Goal: Task Accomplishment & Management: Manage account settings

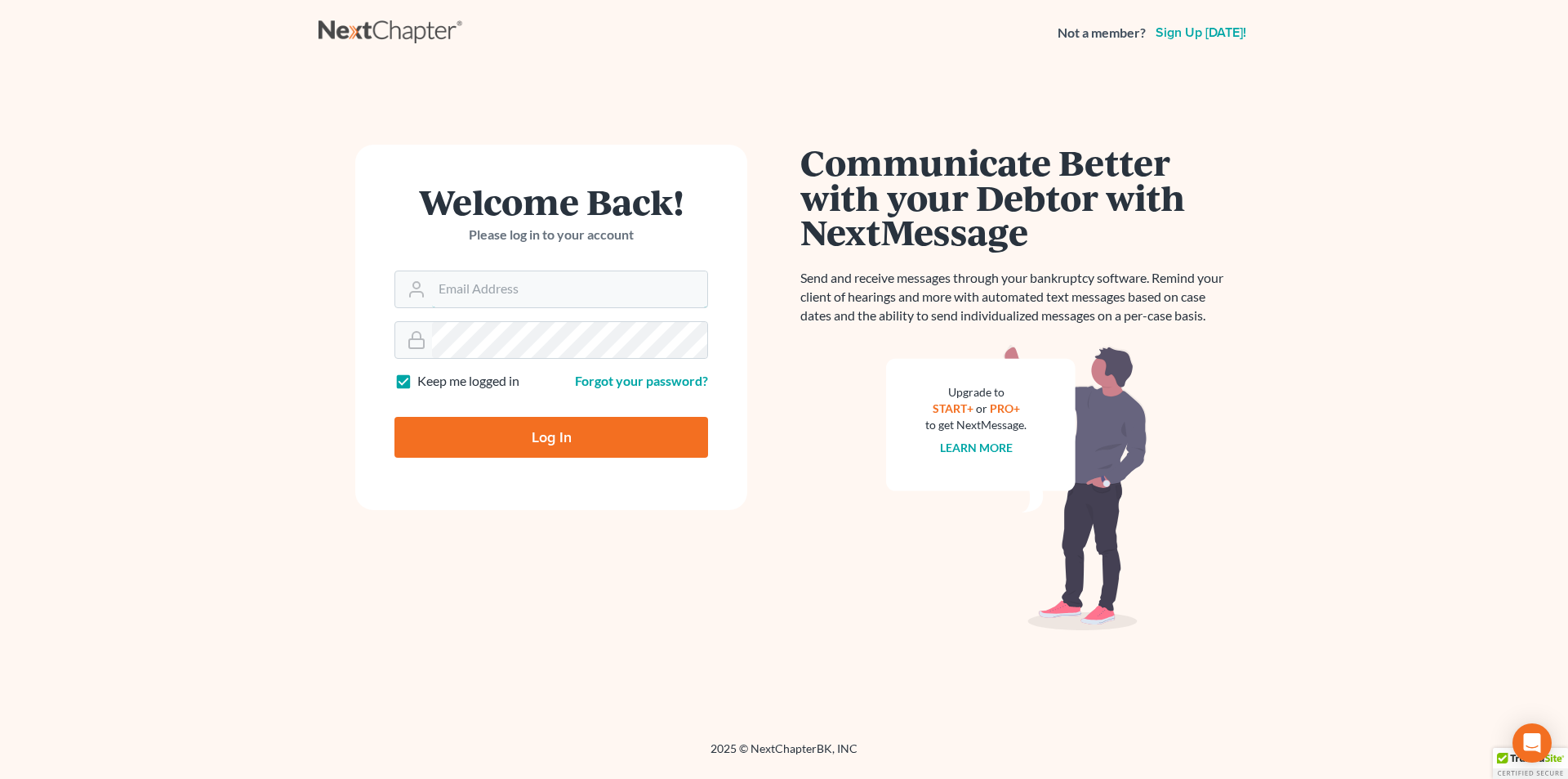
type input "[PERSON_NAME][EMAIL_ADDRESS][DOMAIN_NAME]"
click at [569, 443] on input "Log In" at bounding box center [551, 437] width 314 height 41
type input "Thinking..."
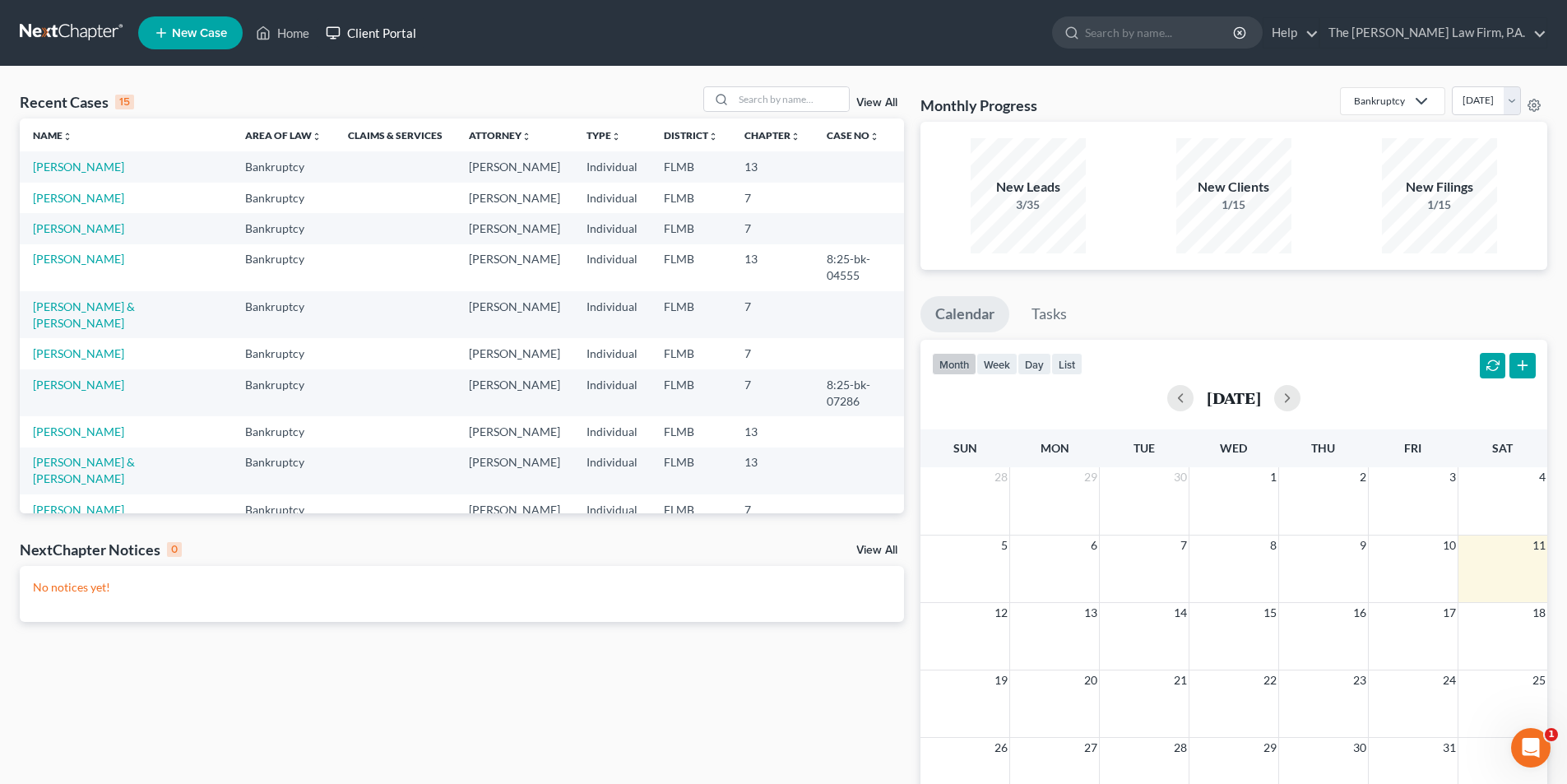
click at [383, 40] on link "Client Portal" at bounding box center [371, 33] width 107 height 29
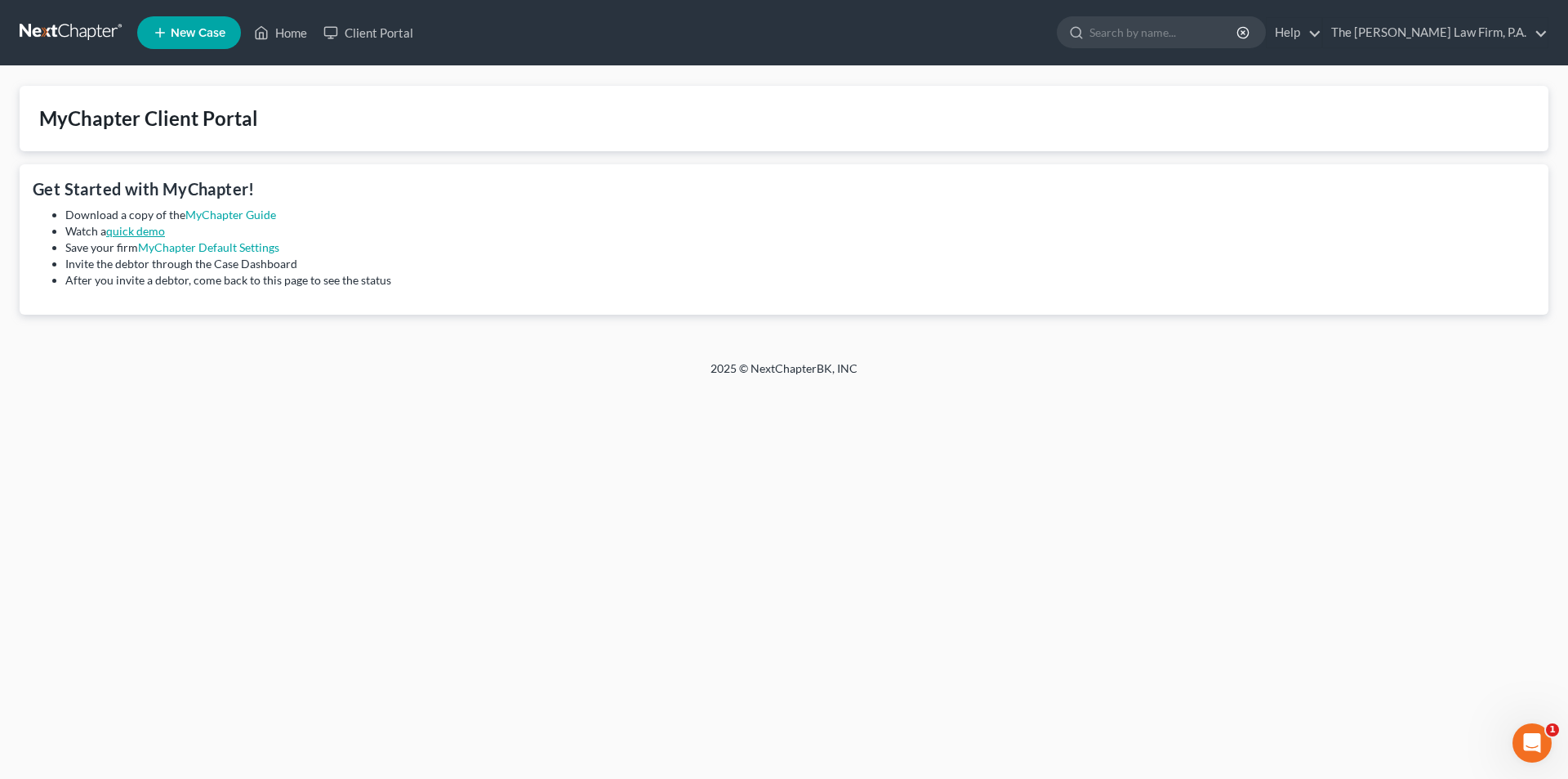
click at [125, 232] on link "quick demo" at bounding box center [135, 231] width 59 height 14
click at [231, 210] on link "MyChapter Guide" at bounding box center [231, 214] width 91 height 14
click at [291, 35] on link "Home" at bounding box center [280, 32] width 69 height 29
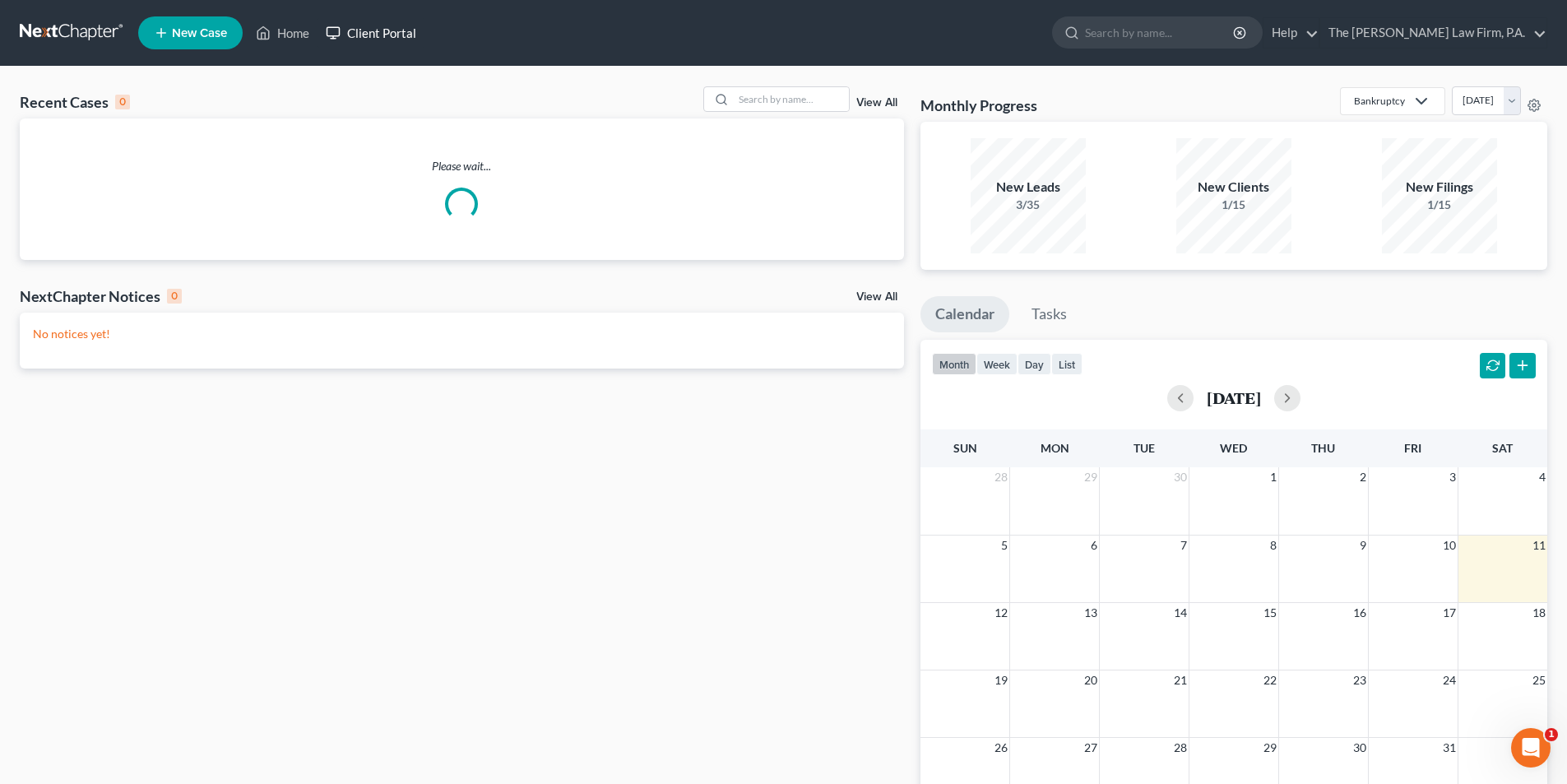
click at [383, 33] on link "Client Portal" at bounding box center [371, 33] width 107 height 29
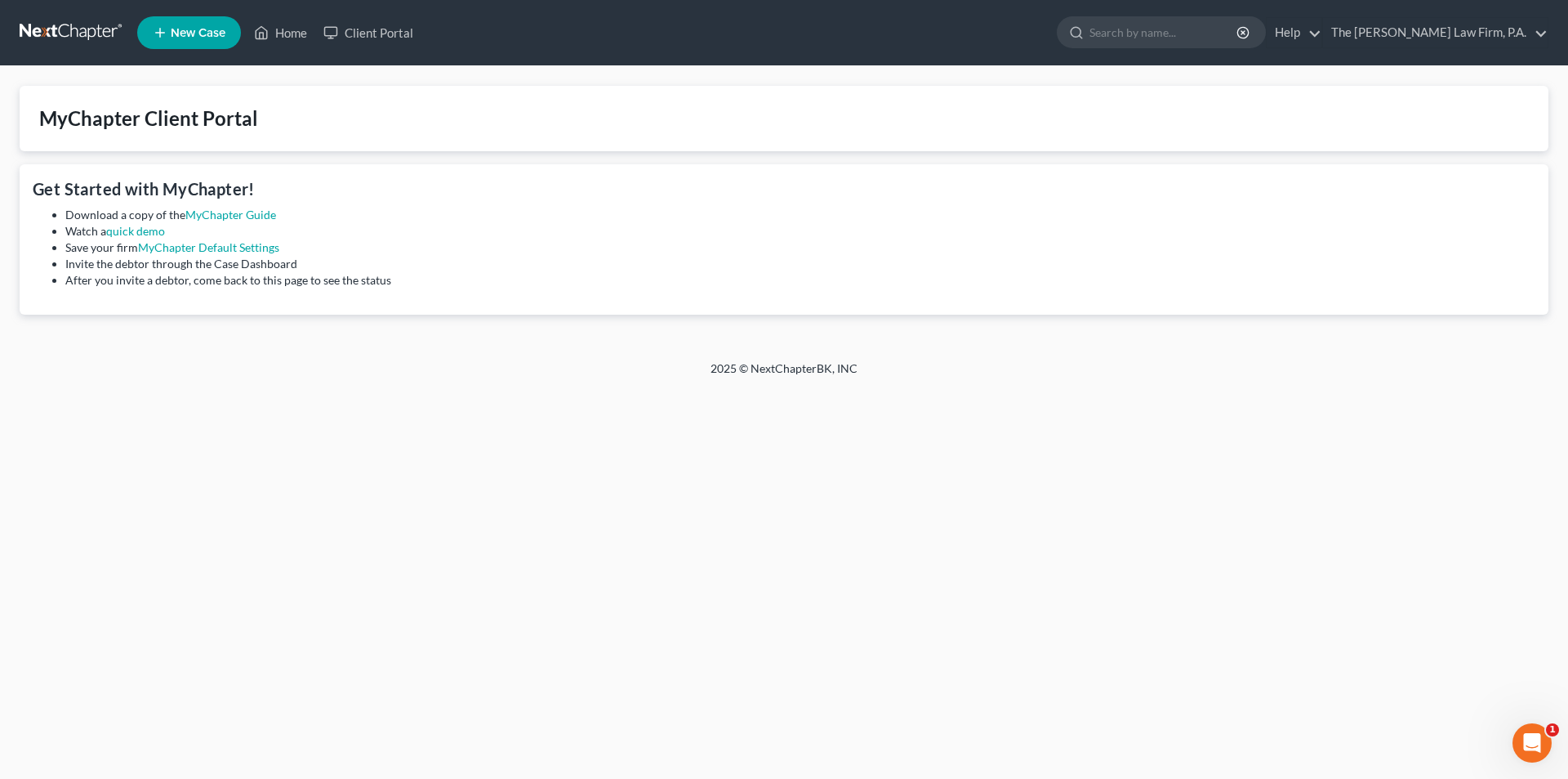
click at [1461, 17] on li "The [PERSON_NAME] Law Firm, P.A. The [PERSON_NAME] Law Firm, P.A. [PERSON_NAME]…" at bounding box center [1436, 32] width 226 height 31
click at [1458, 32] on link "The [PERSON_NAME] Law Firm, P.A." at bounding box center [1436, 32] width 225 height 29
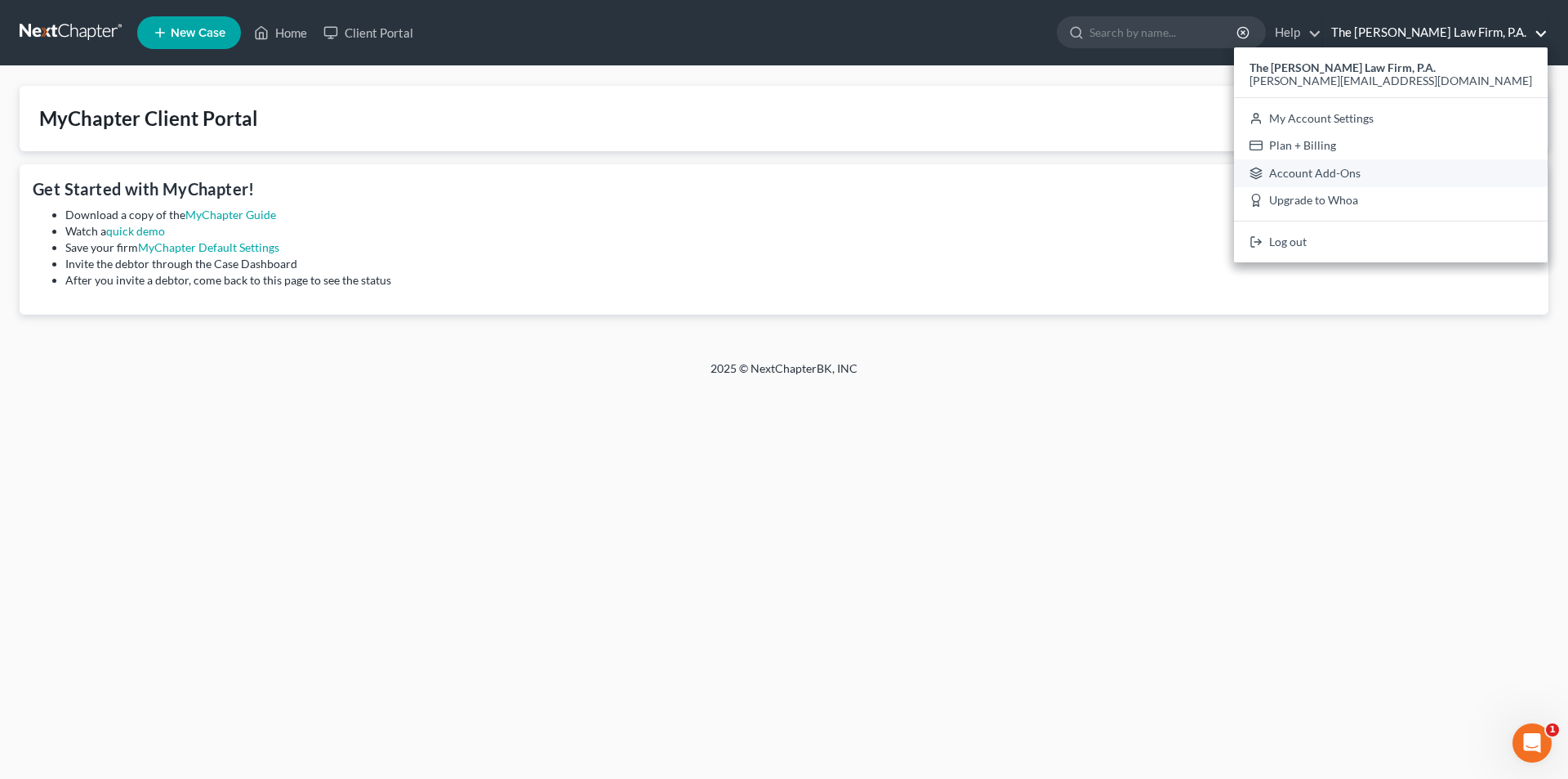
click at [1457, 176] on link "Account Add-Ons" at bounding box center [1391, 172] width 314 height 27
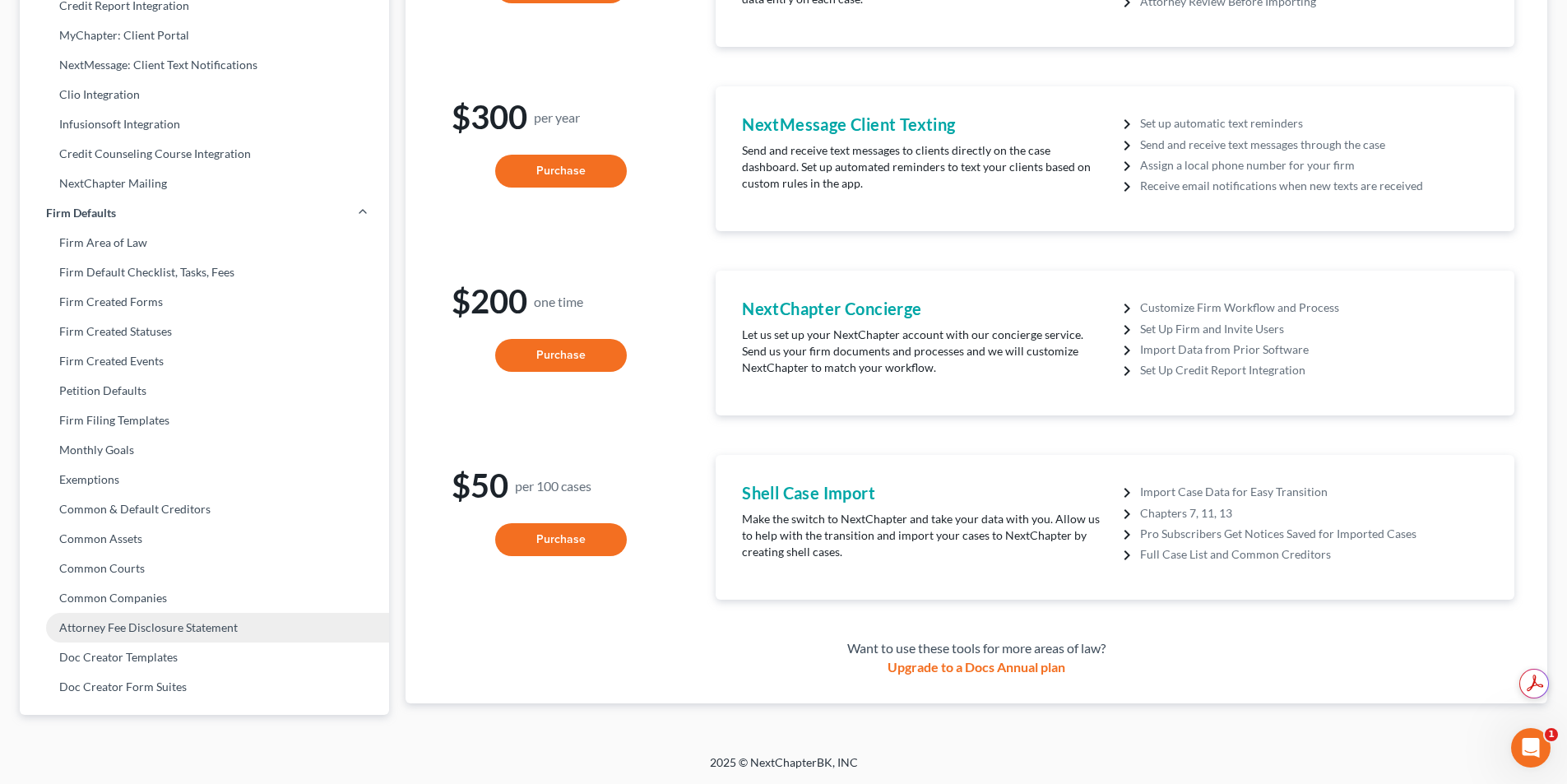
scroll to position [382, 0]
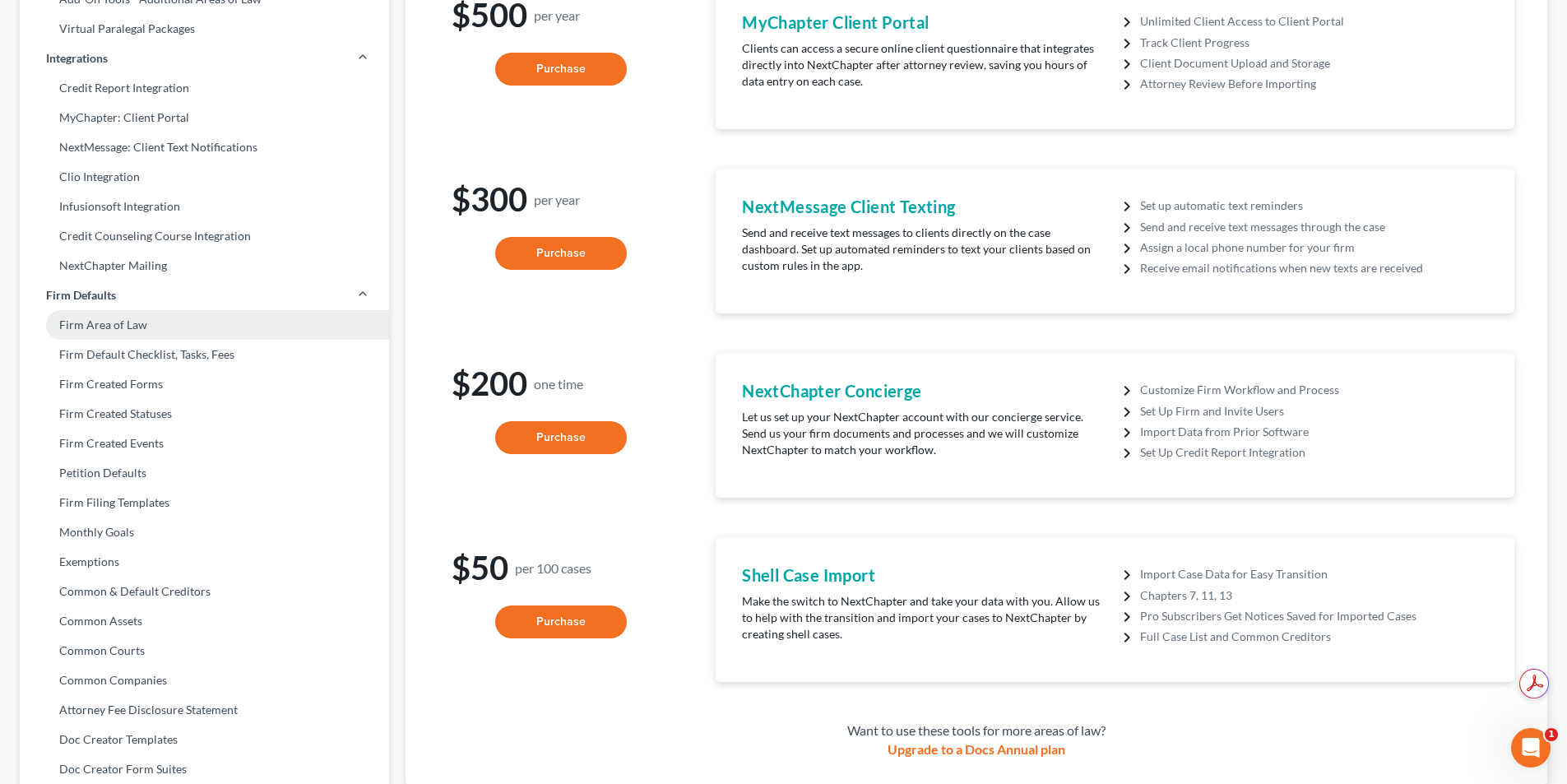
click at [128, 330] on link "Firm Area of Law" at bounding box center [205, 325] width 369 height 29
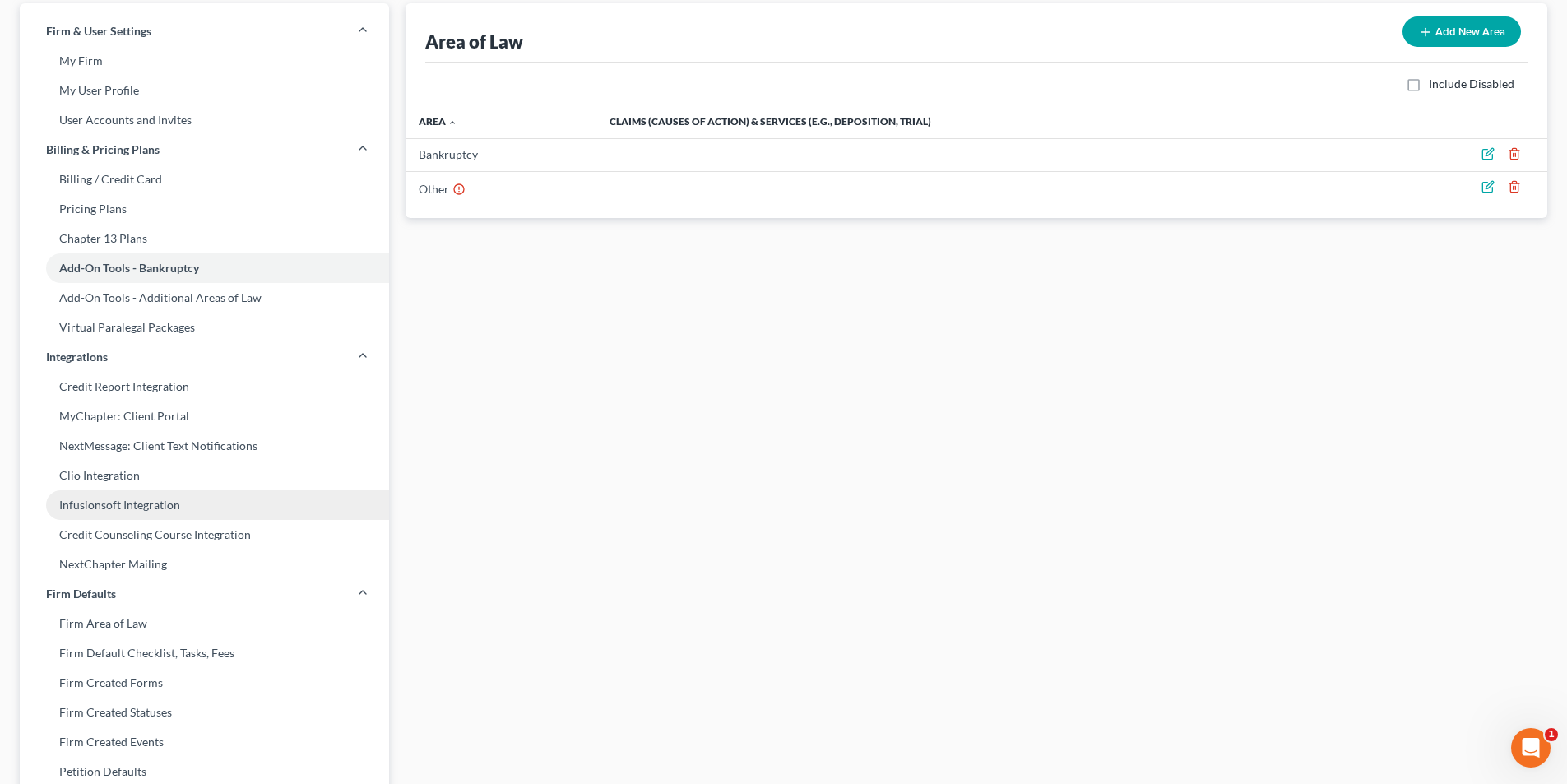
scroll to position [164, 0]
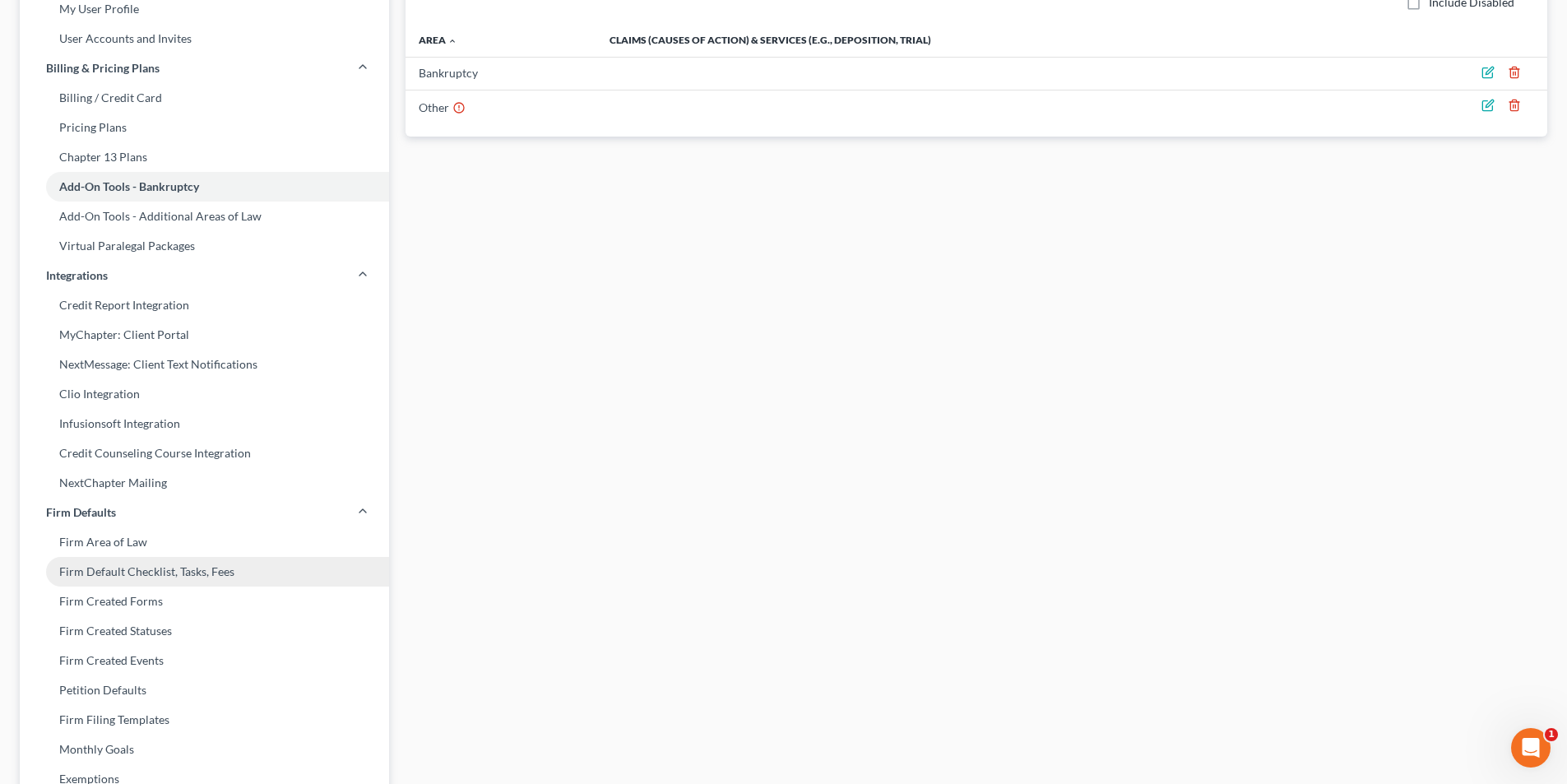
click at [108, 574] on link "Firm Default Checklist, Tasks, Fees" at bounding box center [205, 571] width 369 height 29
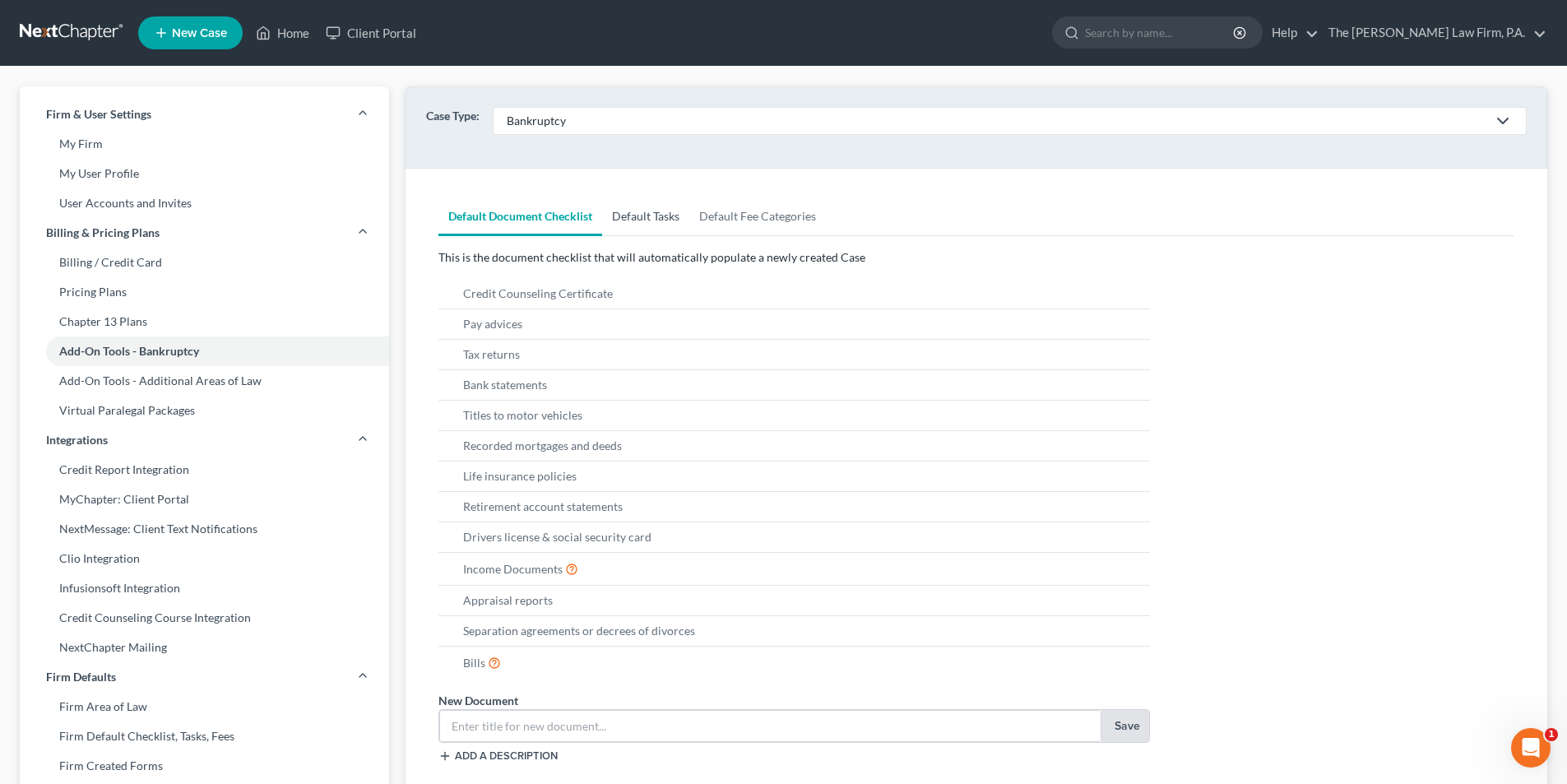
click at [657, 216] on link "Default Tasks" at bounding box center [646, 215] width 87 height 39
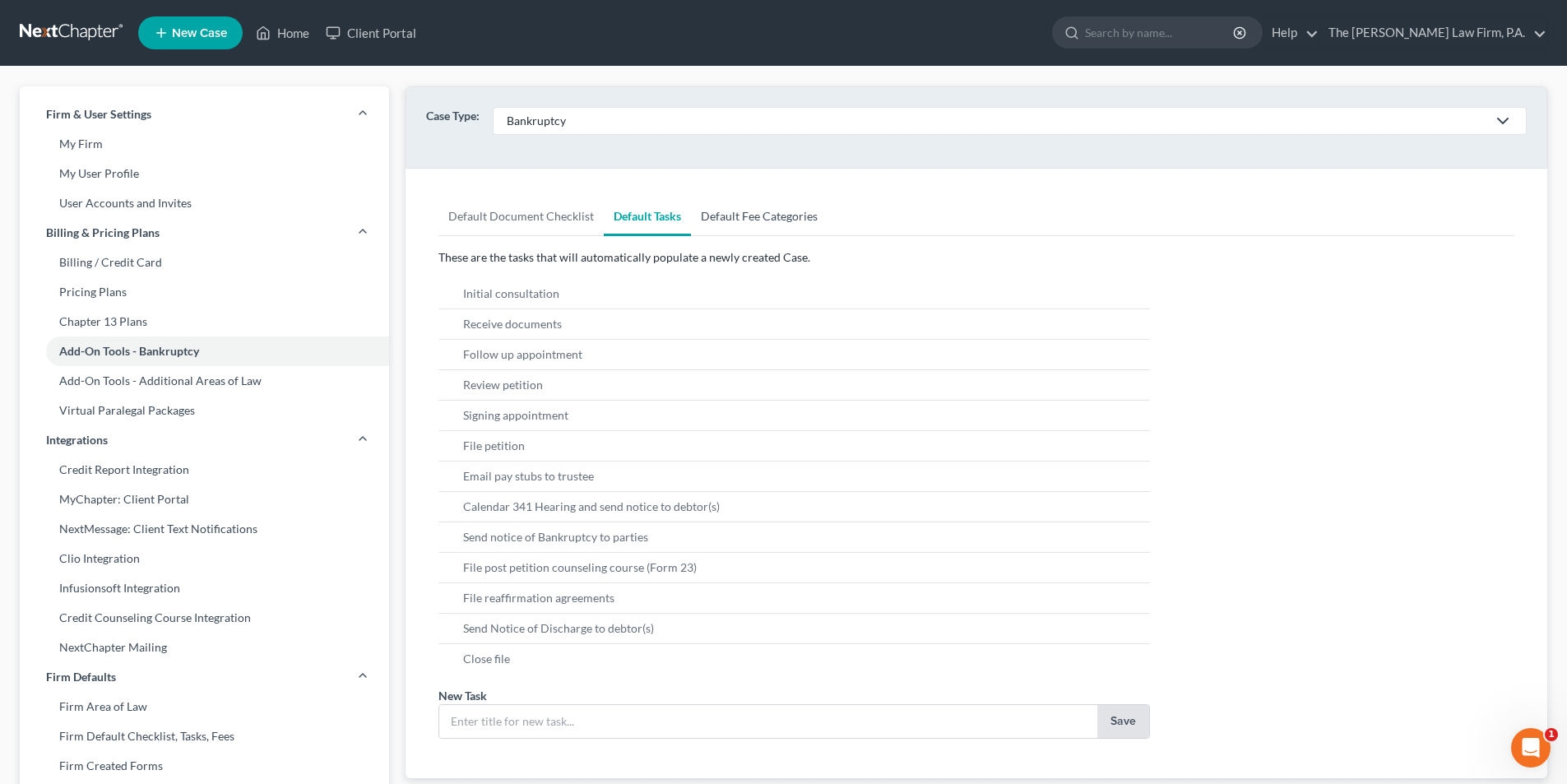
click at [720, 213] on link "Default Fee Categories" at bounding box center [759, 215] width 137 height 39
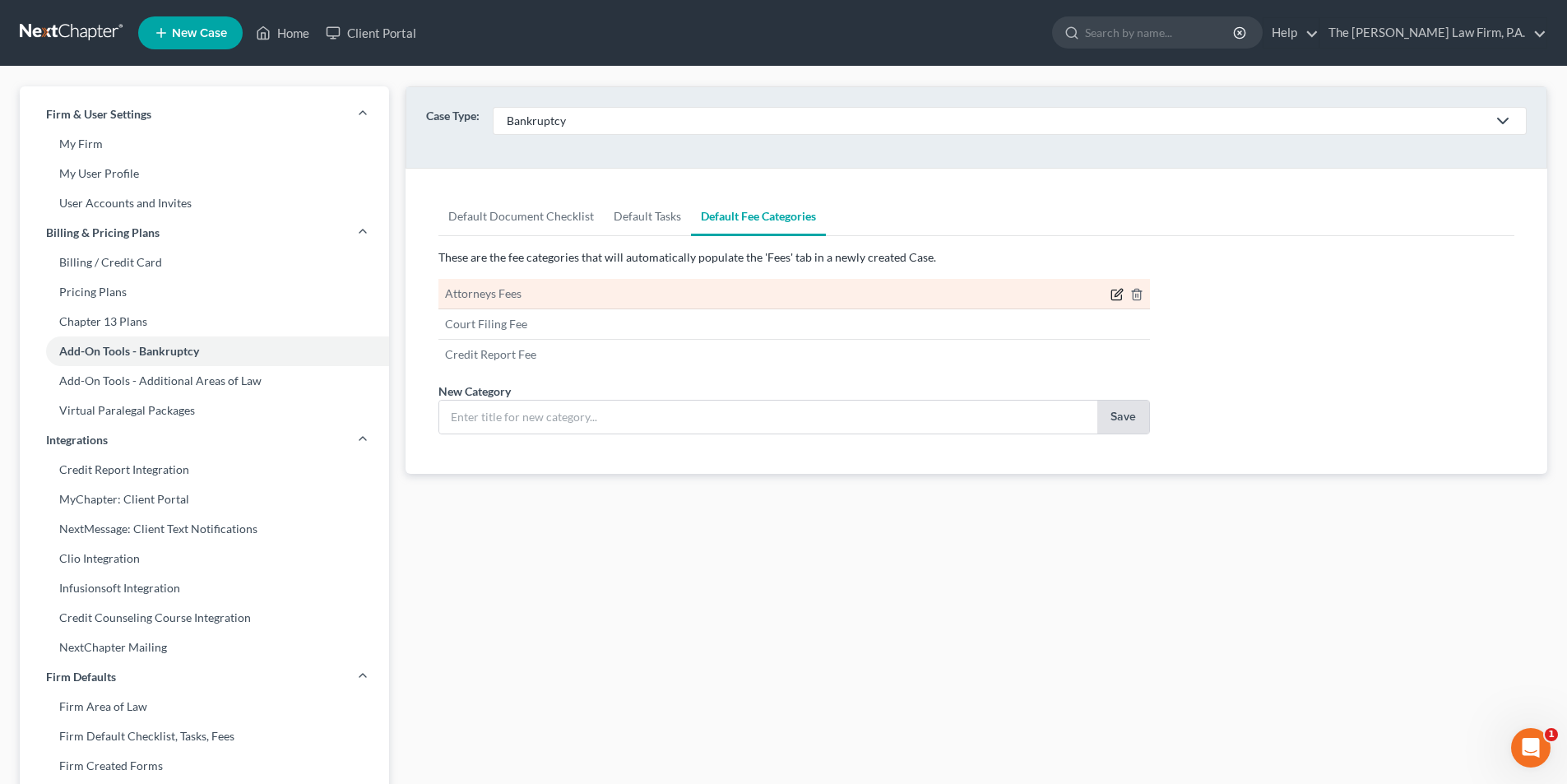
click at [1114, 296] on icon "button" at bounding box center [1117, 294] width 13 height 13
type input "Attorneys Fees"
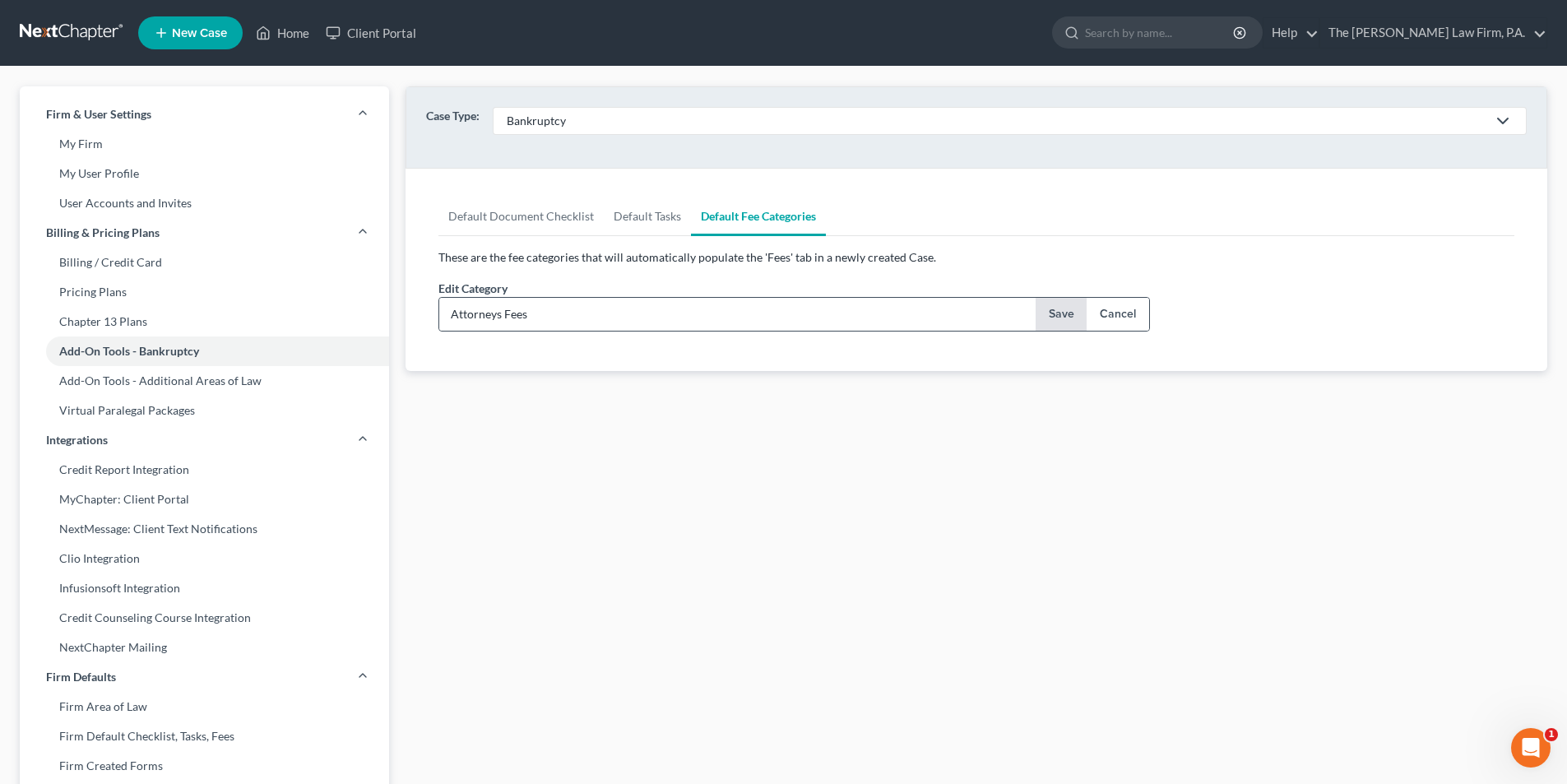
click at [1075, 315] on button "Save" at bounding box center [1062, 314] width 52 height 33
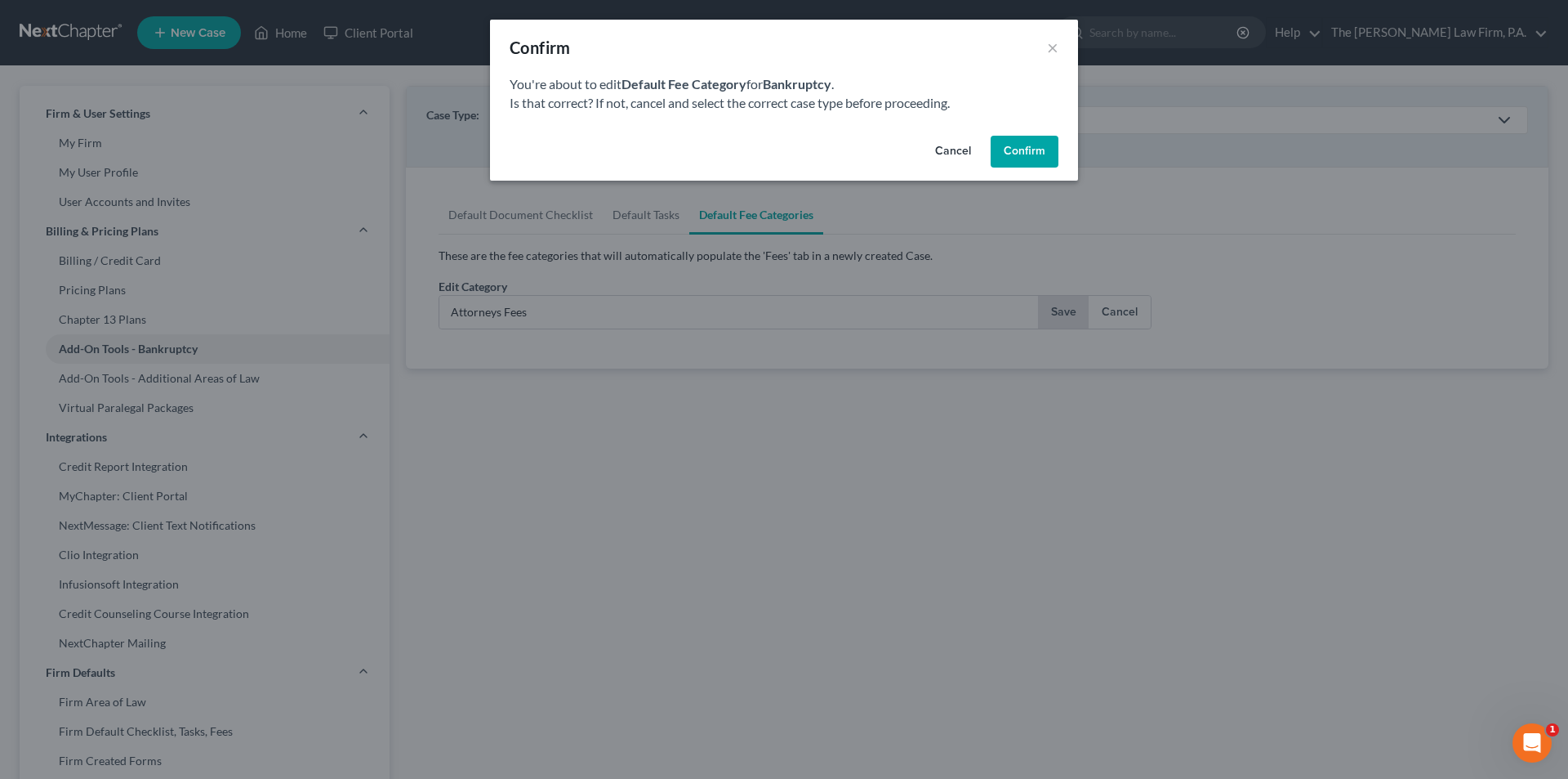
click at [1025, 146] on button "Confirm" at bounding box center [1024, 152] width 67 height 32
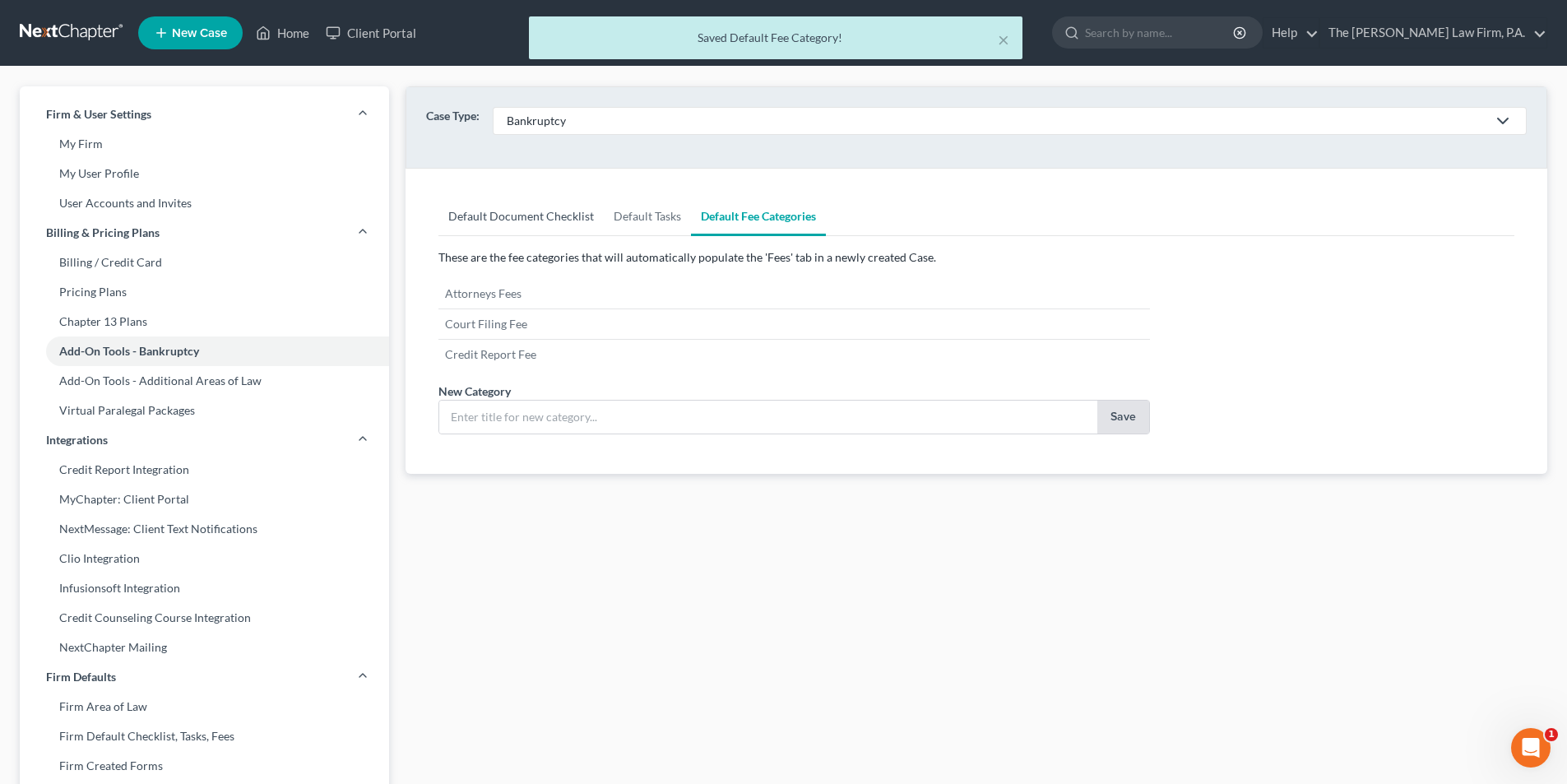
click at [509, 221] on link "Default Document Checklist" at bounding box center [521, 215] width 165 height 39
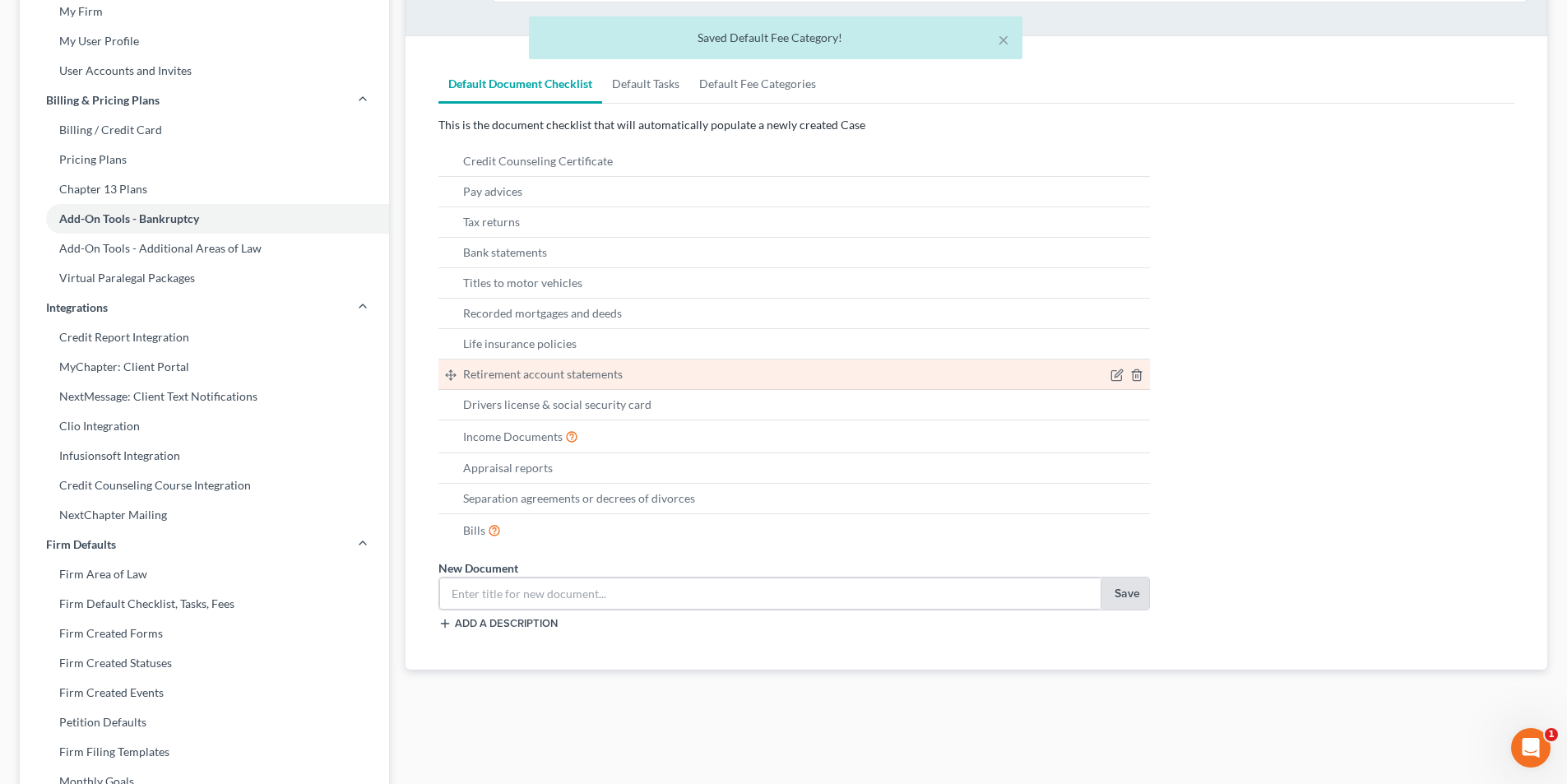
scroll to position [164, 0]
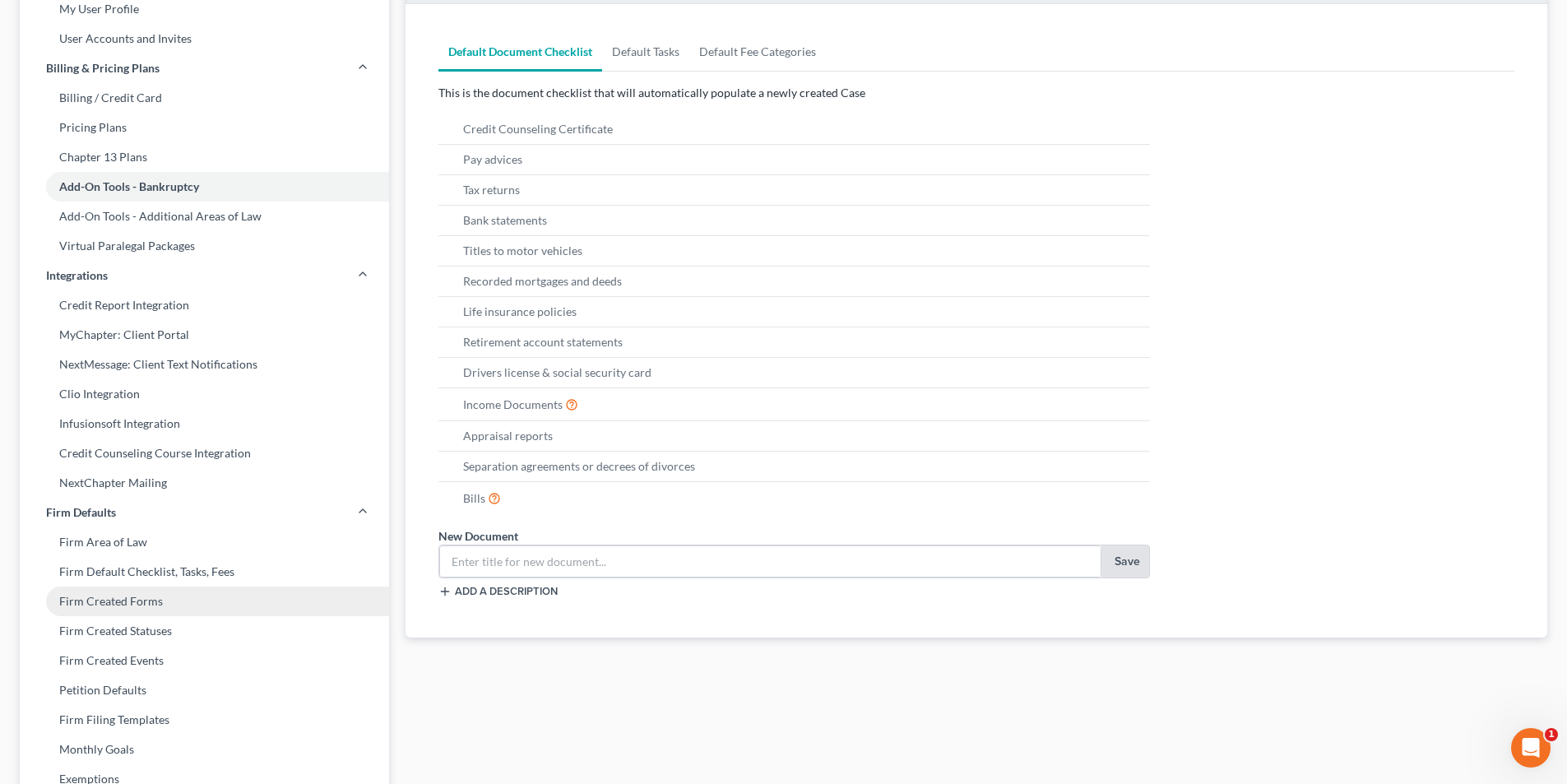
click at [107, 601] on link "Firm Created Forms" at bounding box center [205, 600] width 369 height 29
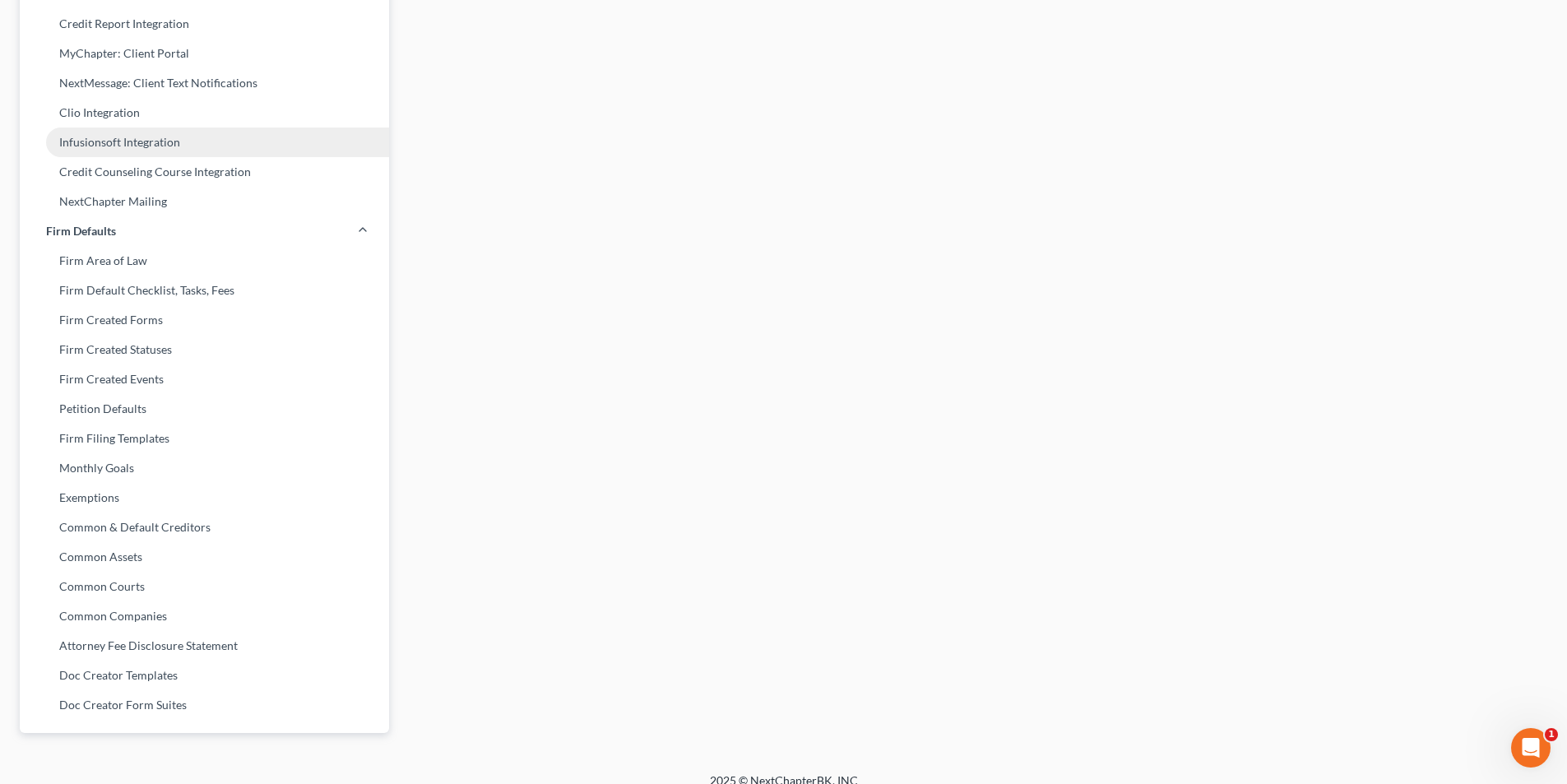
scroll to position [464, 0]
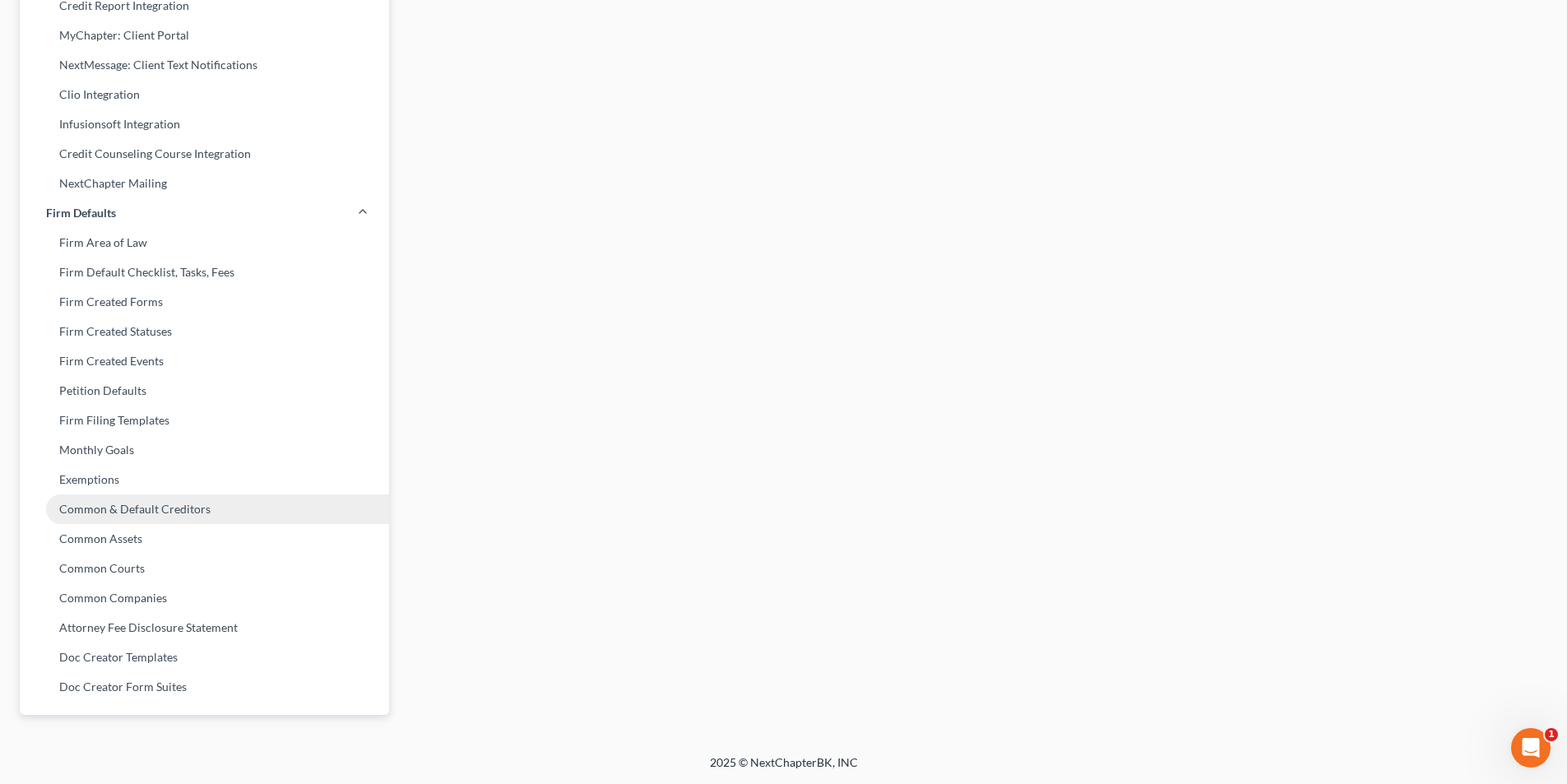
click at [122, 511] on link "Common & Default Creditors" at bounding box center [205, 508] width 369 height 29
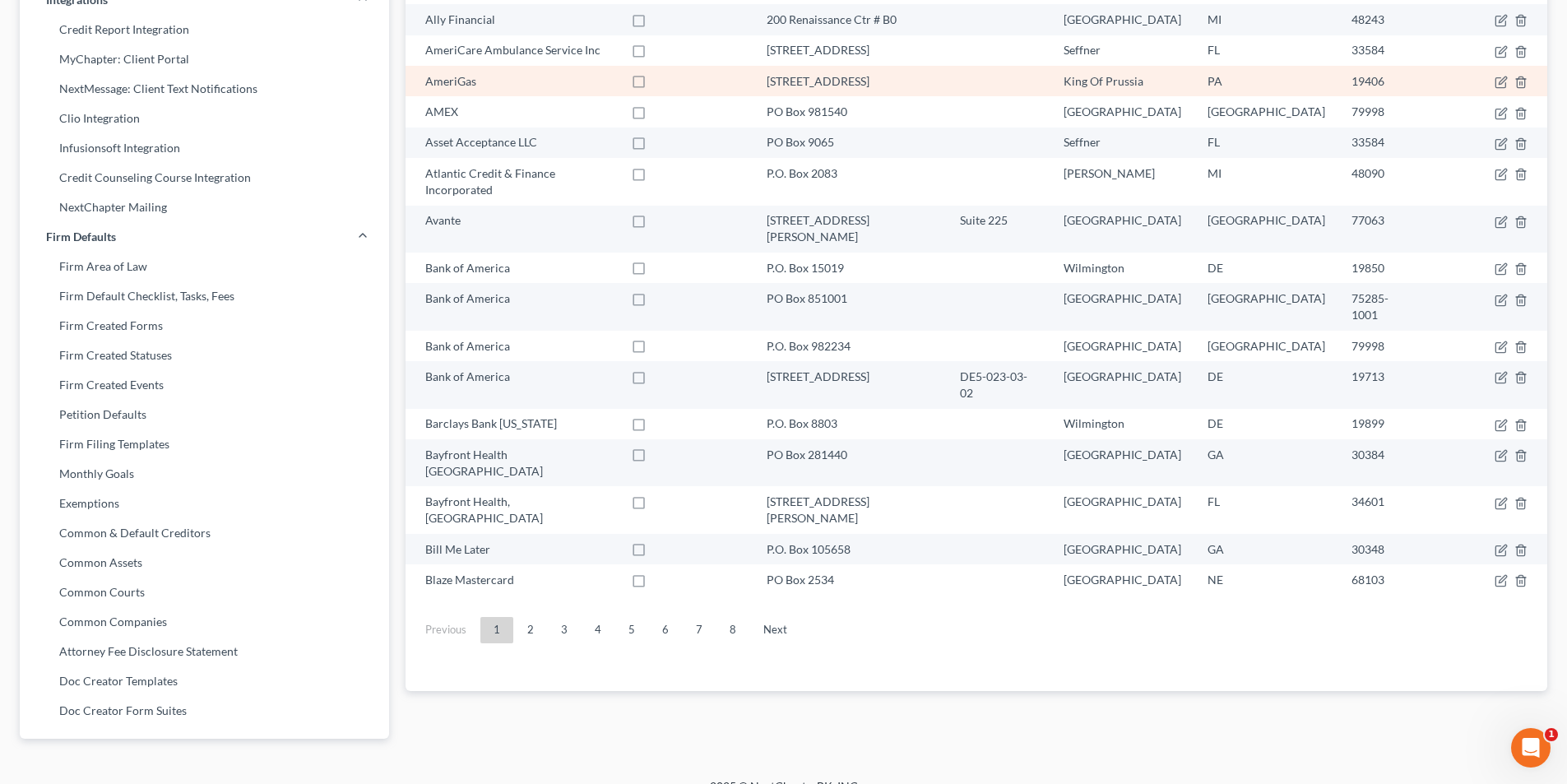
scroll to position [464, 0]
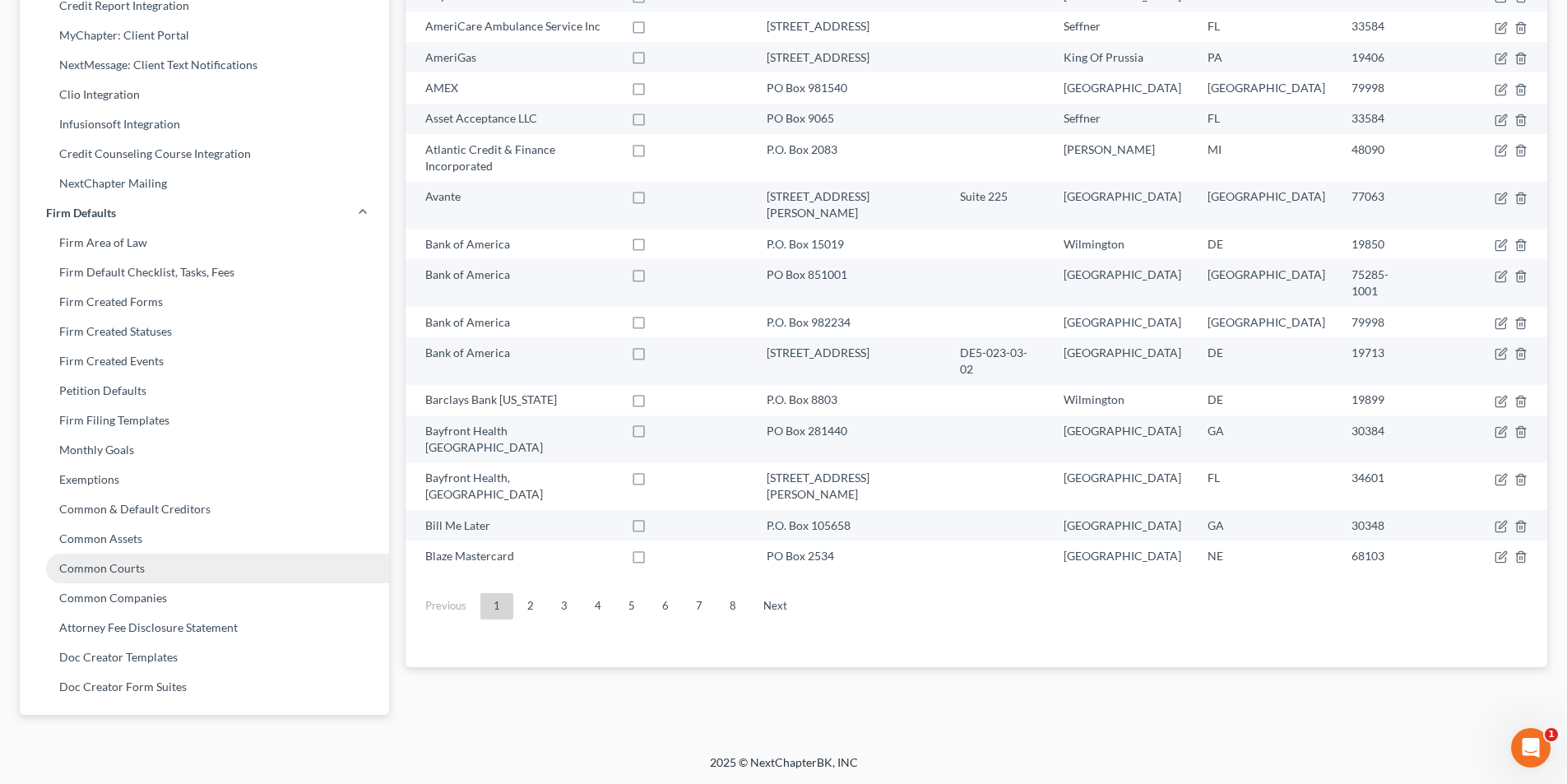
click at [118, 577] on link "Common Courts" at bounding box center [205, 568] width 369 height 29
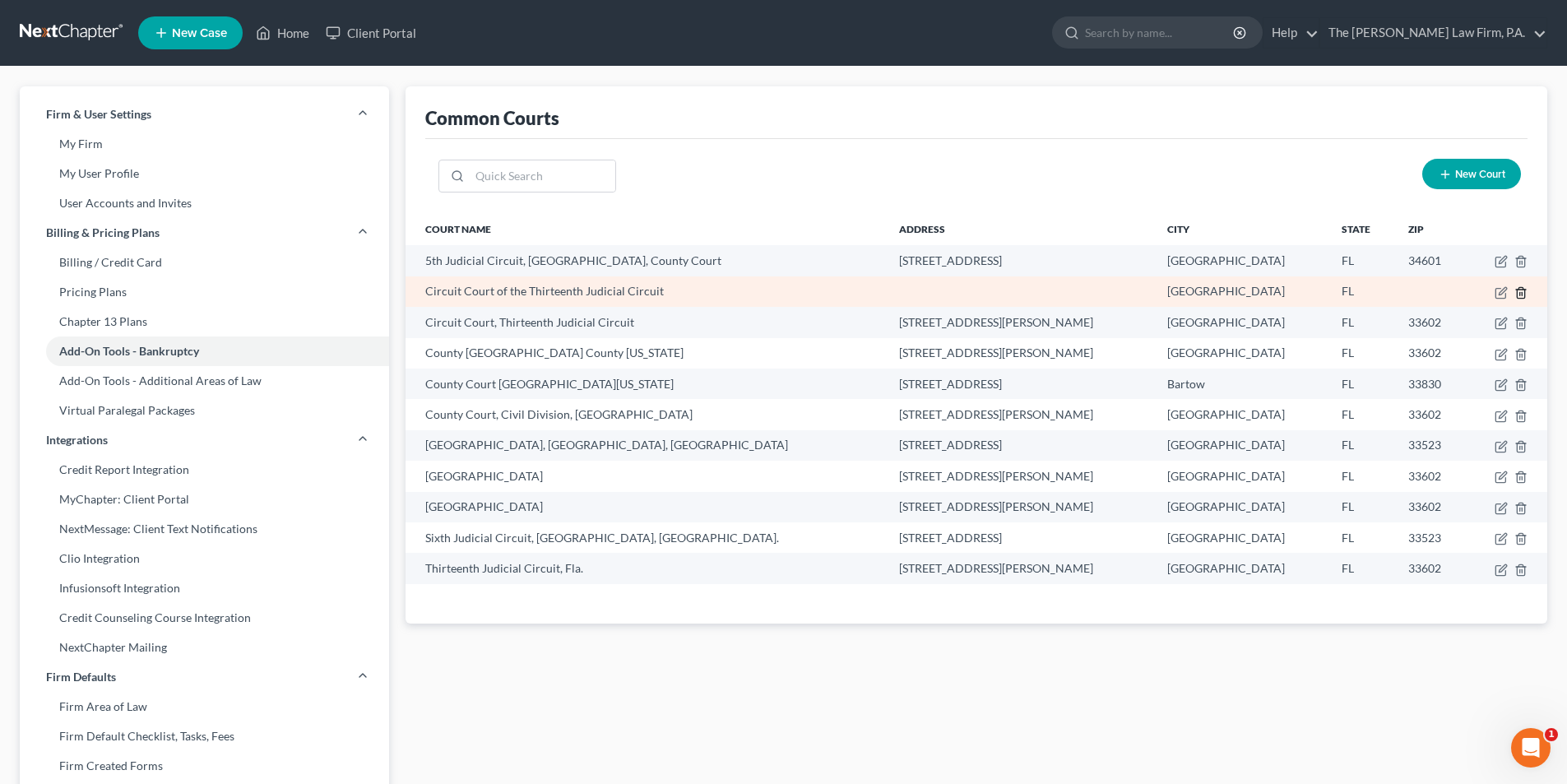
click at [1515, 291] on icon "button" at bounding box center [1522, 293] width 13 height 13
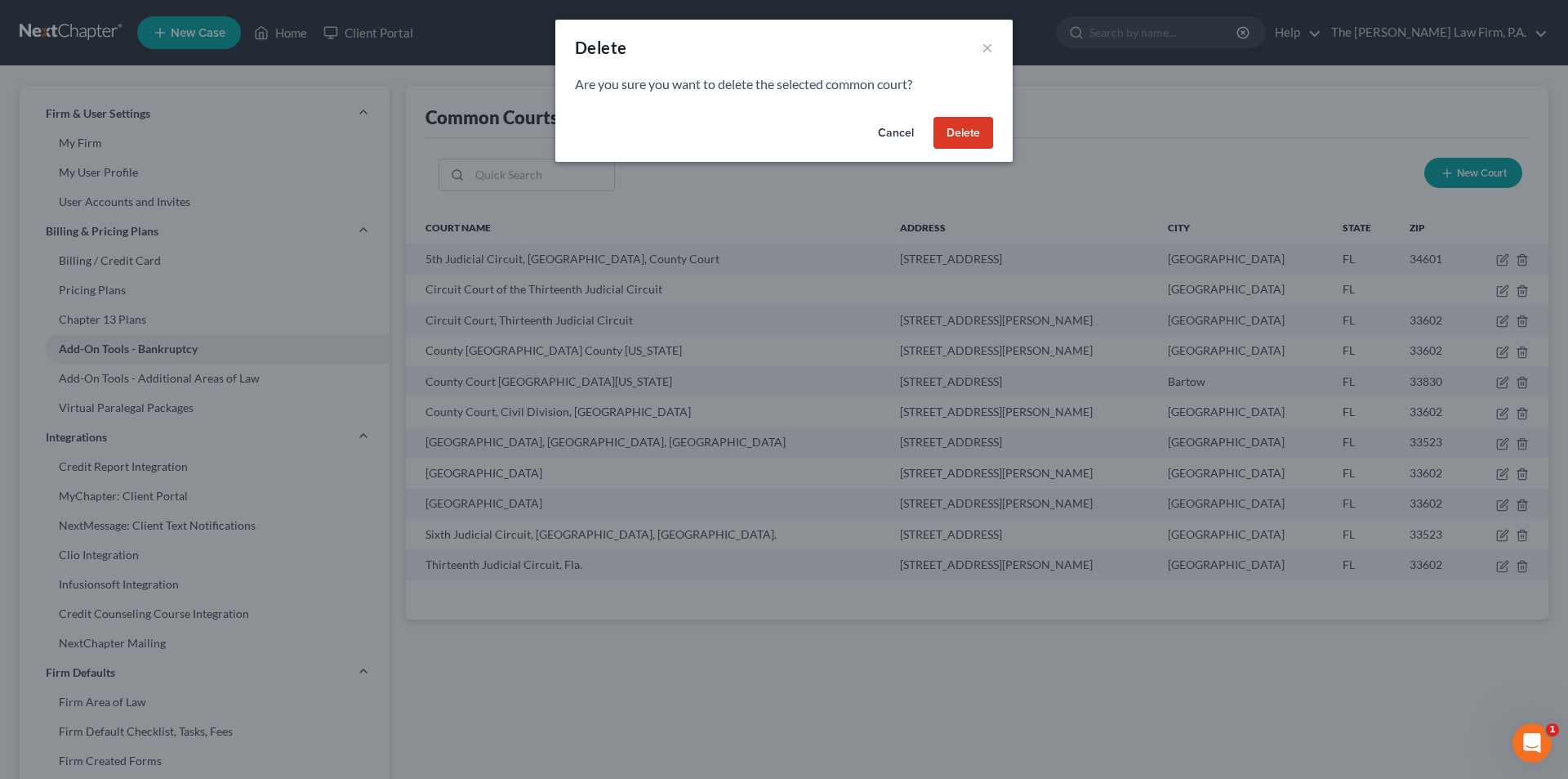
click at [979, 127] on button "Delete" at bounding box center [963, 132] width 60 height 32
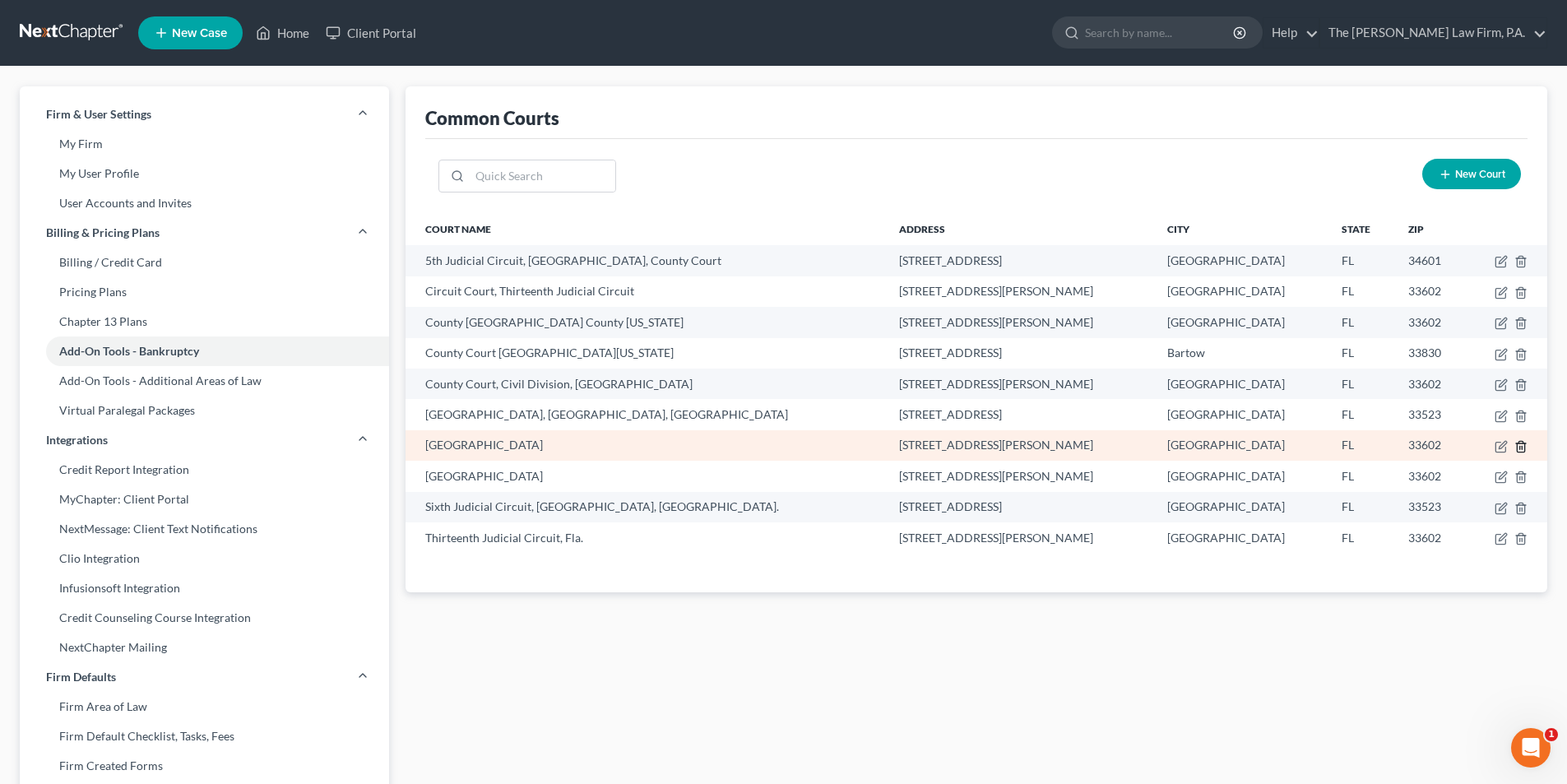
click at [1519, 444] on icon "button" at bounding box center [1522, 447] width 13 height 13
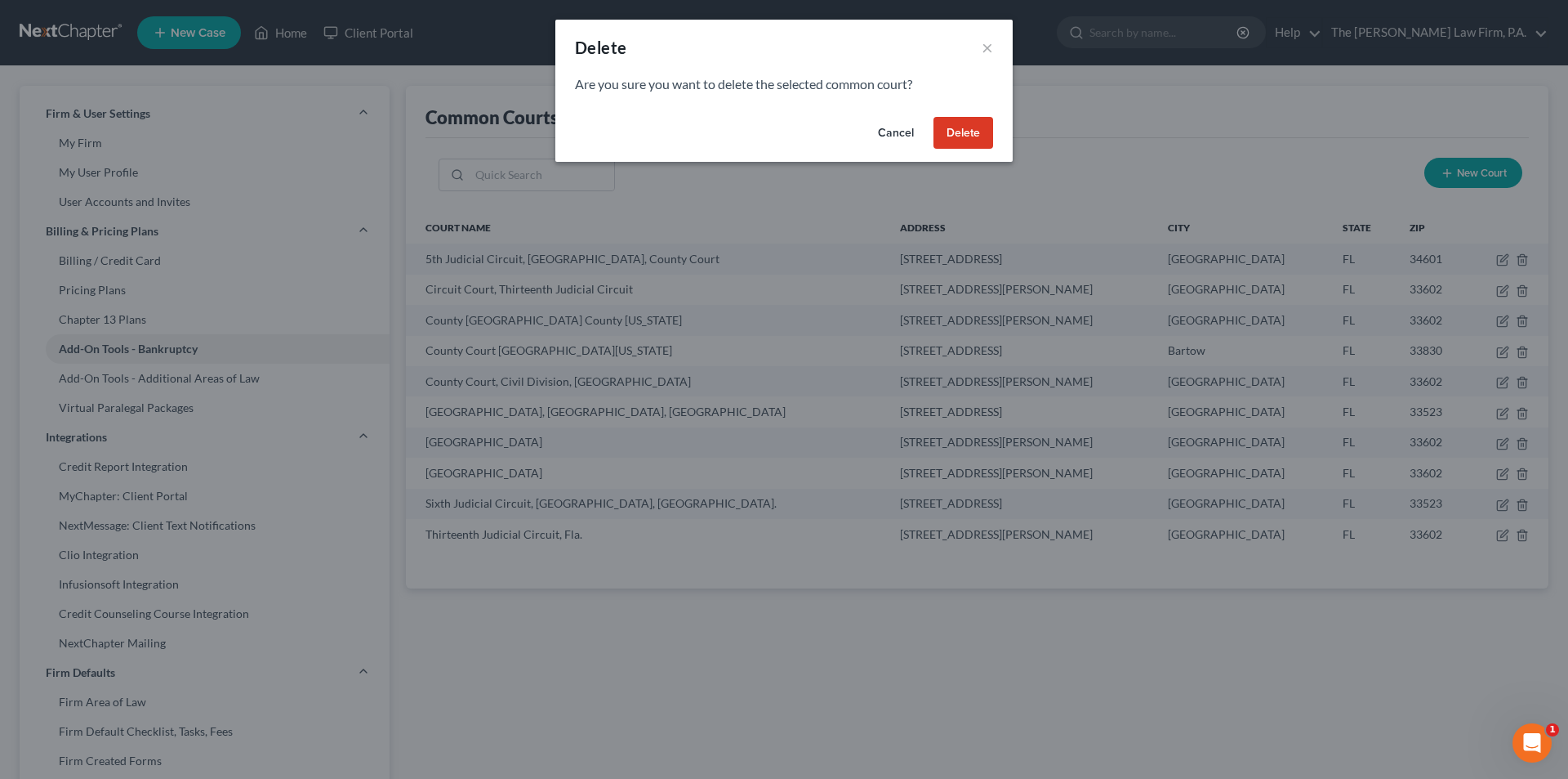
click at [952, 127] on button "Delete" at bounding box center [963, 132] width 60 height 32
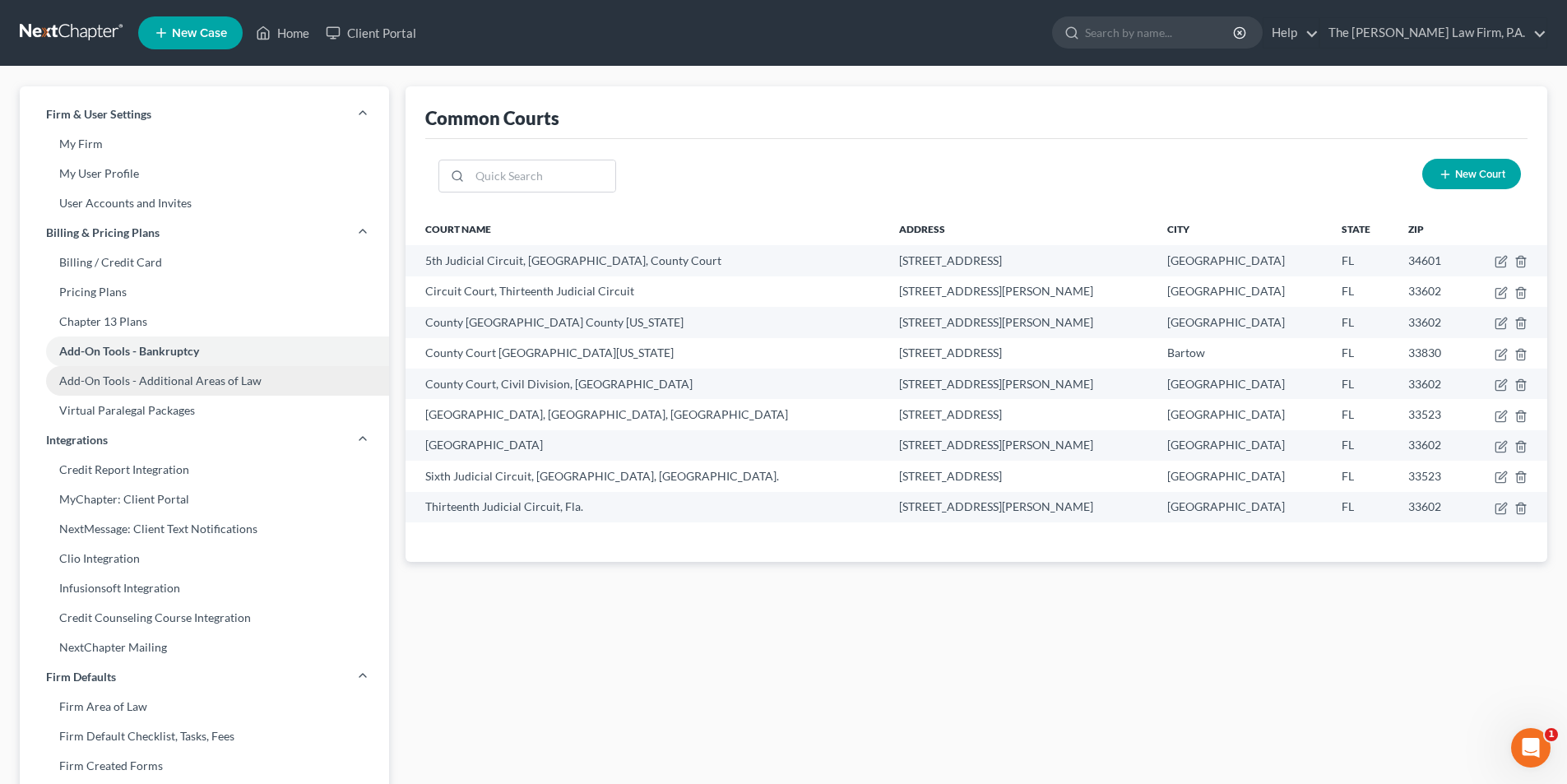
click at [148, 381] on link "Add-On Tools - Additional Areas of Law" at bounding box center [205, 380] width 369 height 29
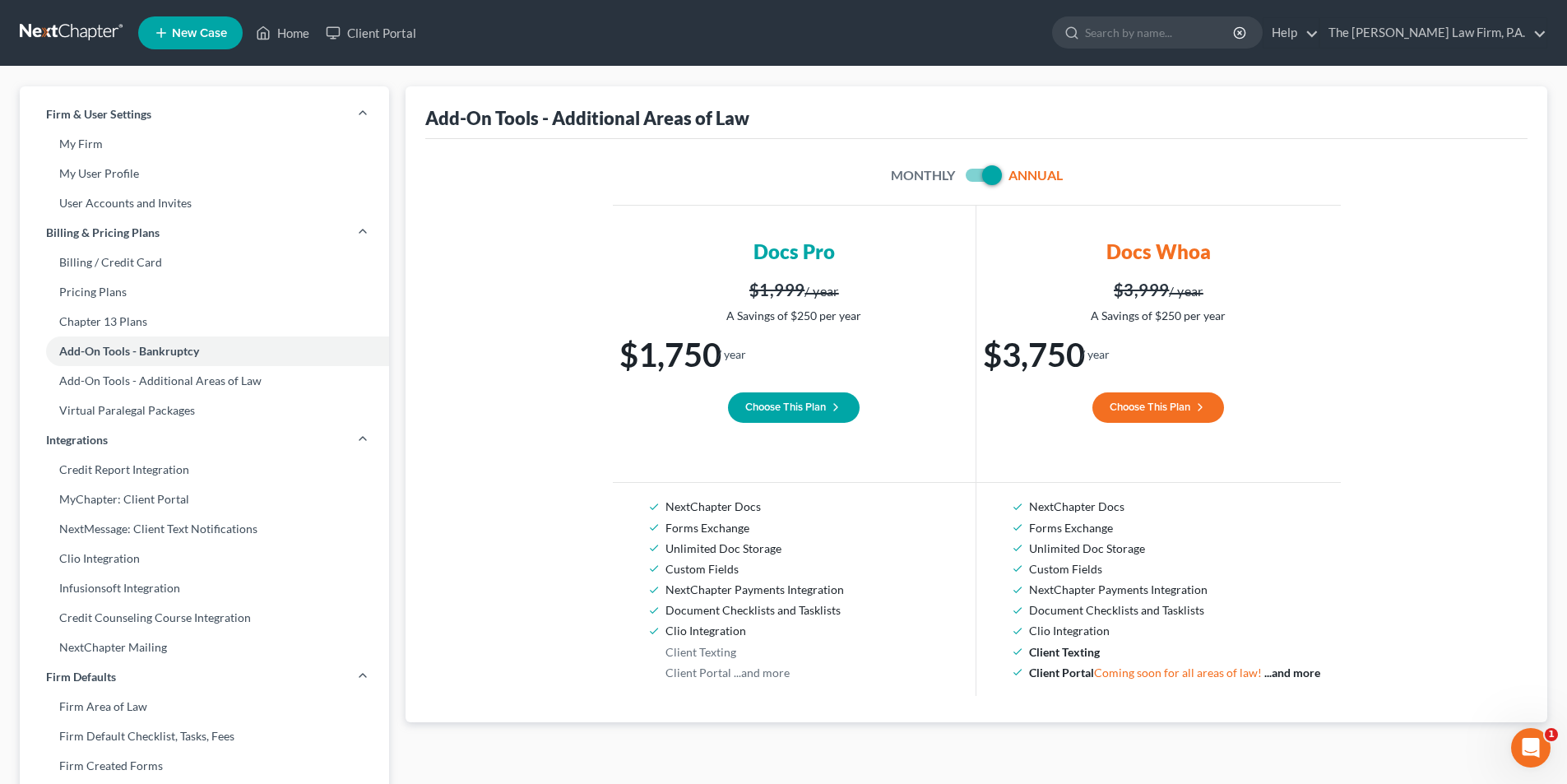
click at [969, 174] on span at bounding box center [981, 175] width 39 height 20
drag, startPoint x: 987, startPoint y: 174, endPoint x: 976, endPoint y: 175, distance: 11.0
click at [1005, 179] on label at bounding box center [1005, 179] width 0 height 0
click at [1012, 174] on input "checkbox" at bounding box center [1017, 172] width 11 height 11
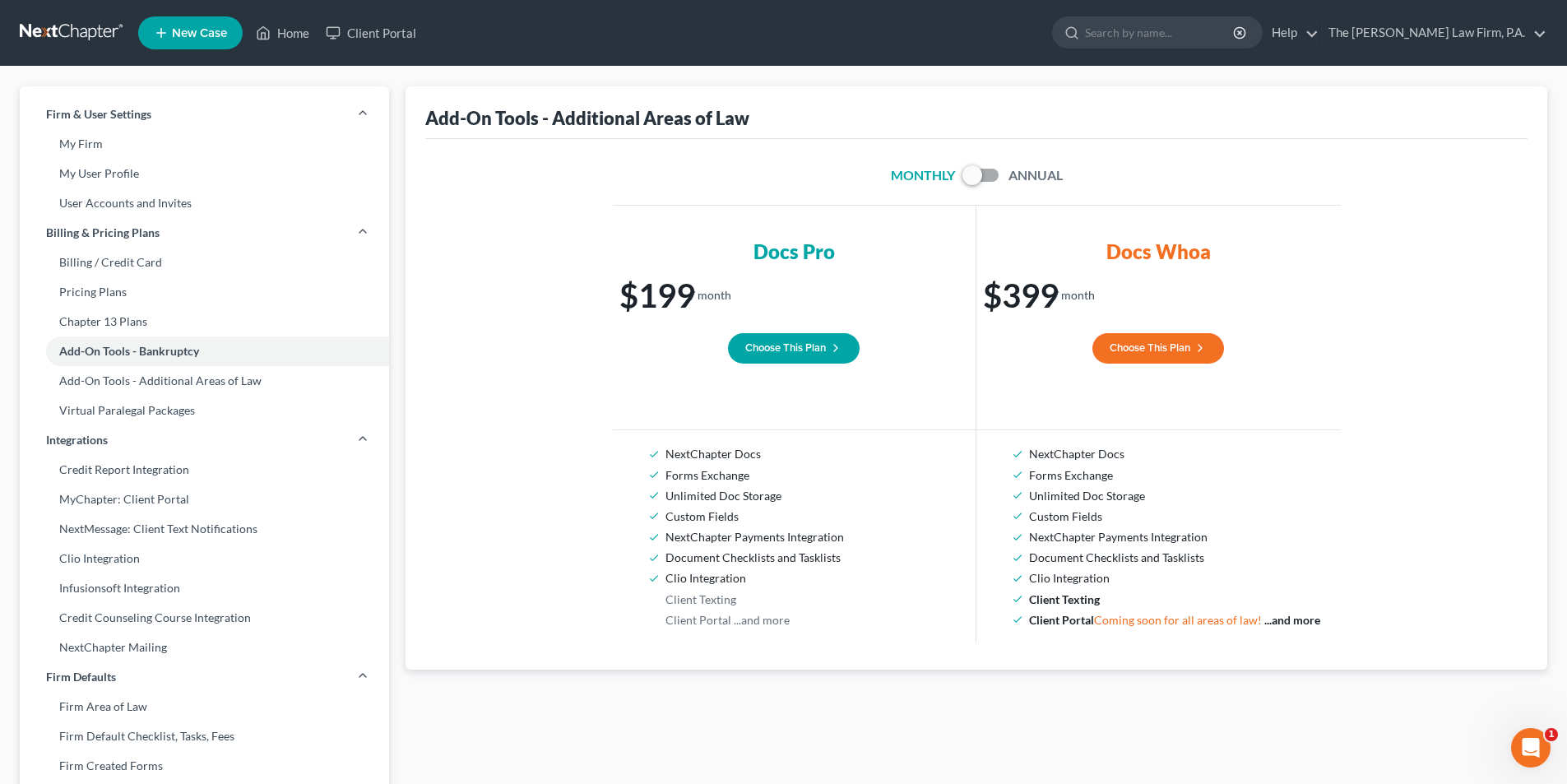
click at [1005, 179] on label at bounding box center [1005, 179] width 0 height 0
click at [1012, 175] on input "checkbox" at bounding box center [1017, 172] width 11 height 11
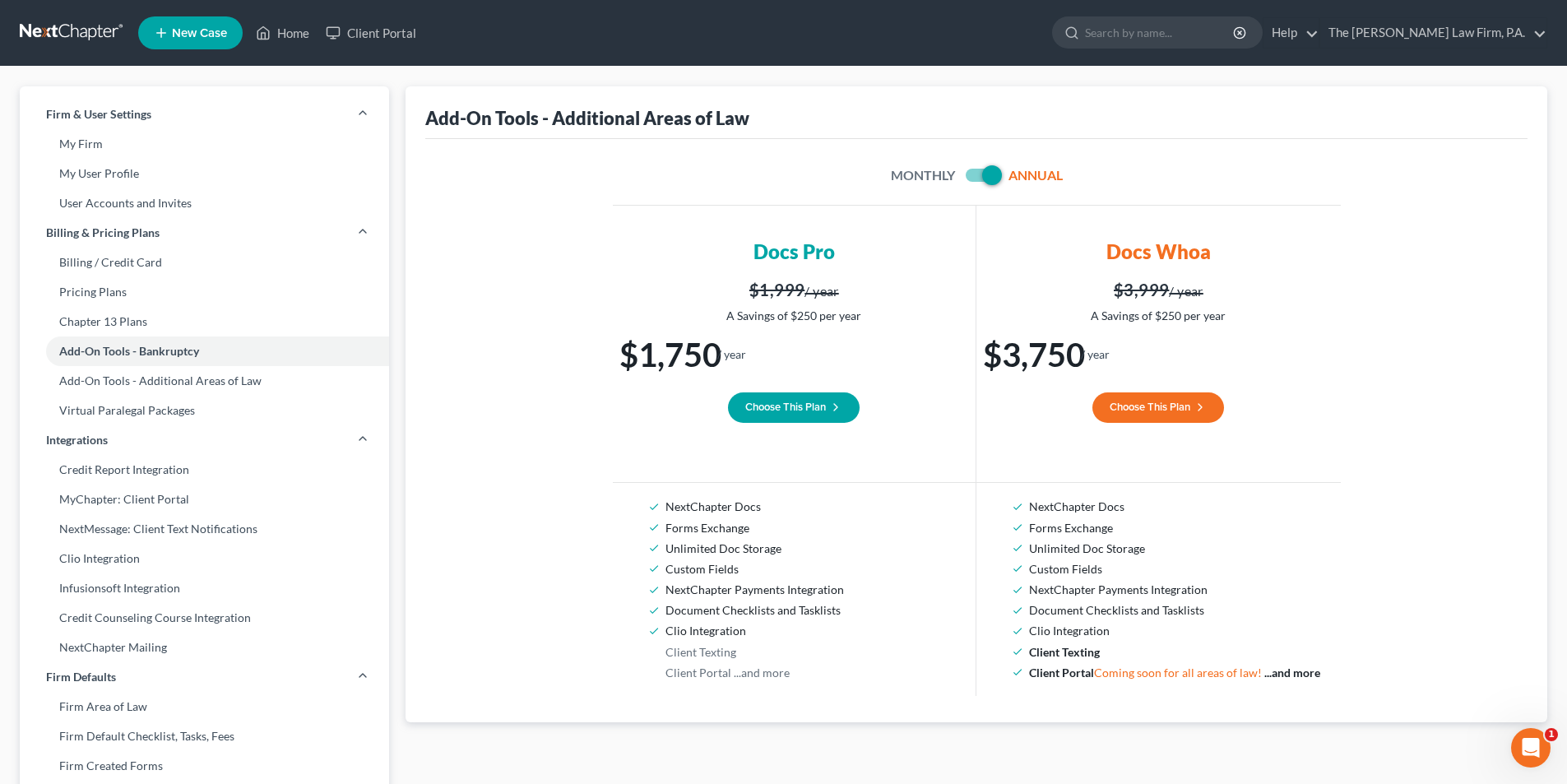
click at [1005, 179] on label at bounding box center [1005, 179] width 0 height 0
click at [1012, 175] on input "checkbox" at bounding box center [1017, 172] width 11 height 11
checkbox input "false"
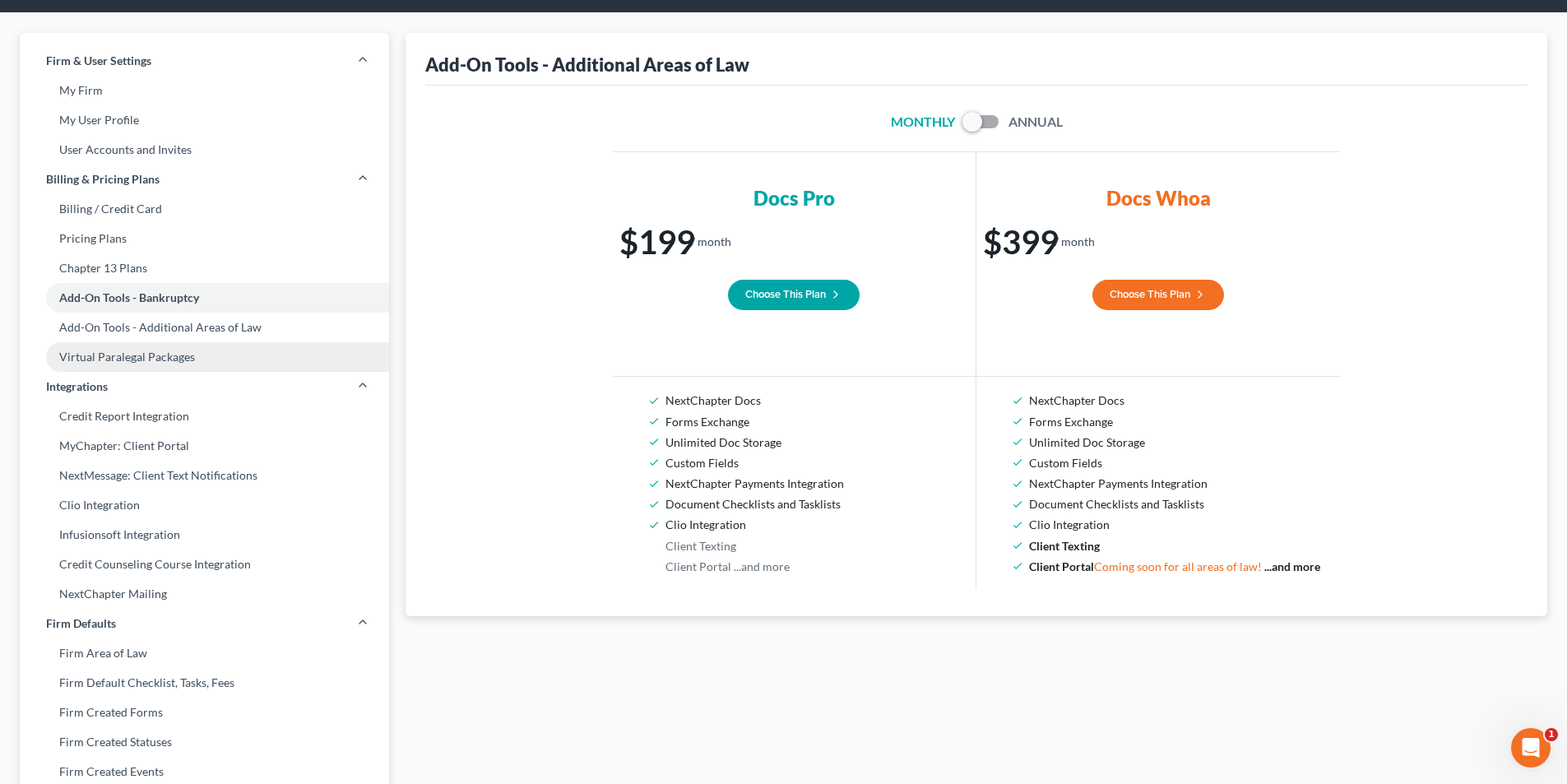
scroll to position [82, 0]
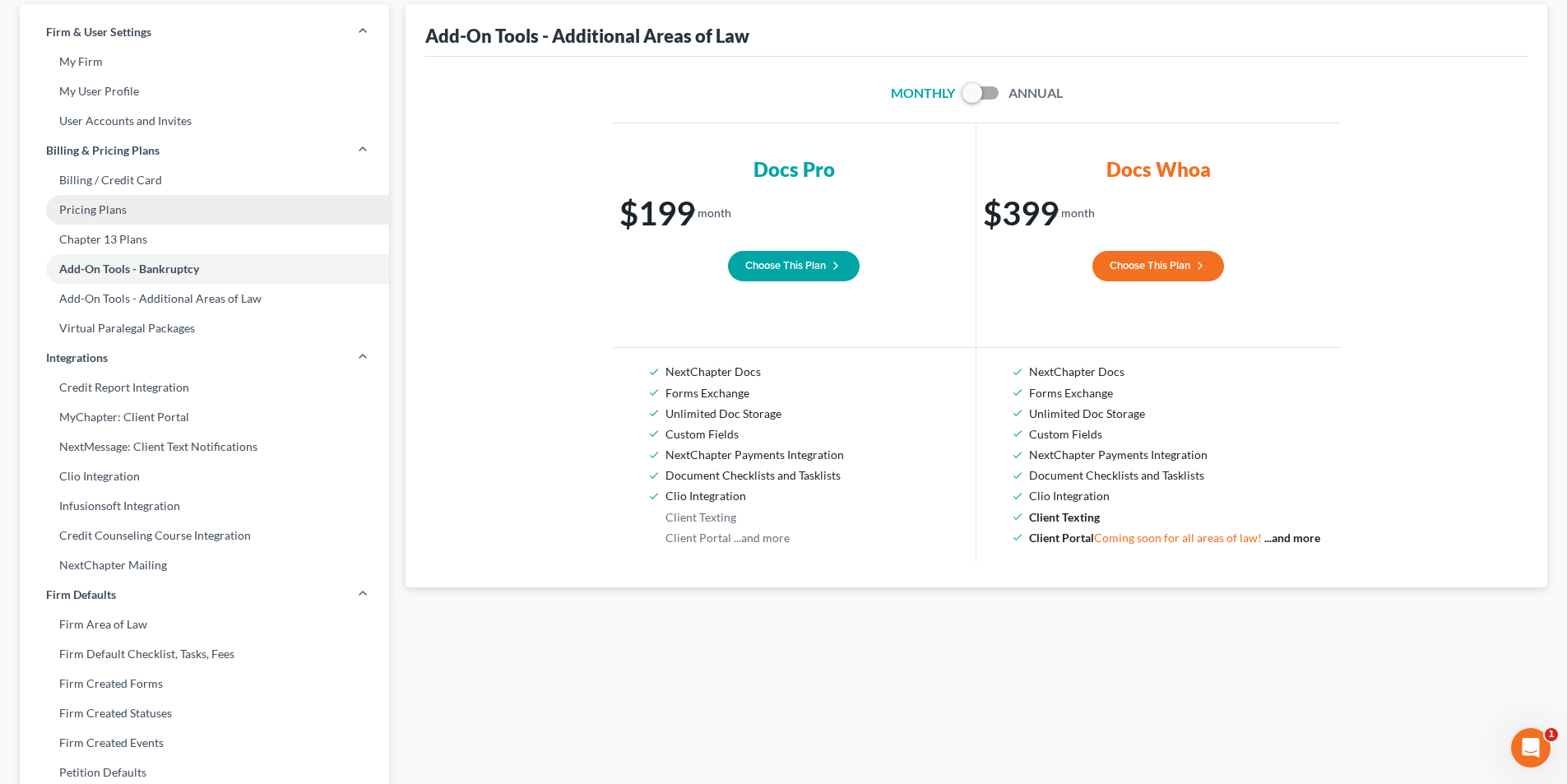
click at [93, 211] on link "Pricing Plans" at bounding box center [205, 209] width 369 height 29
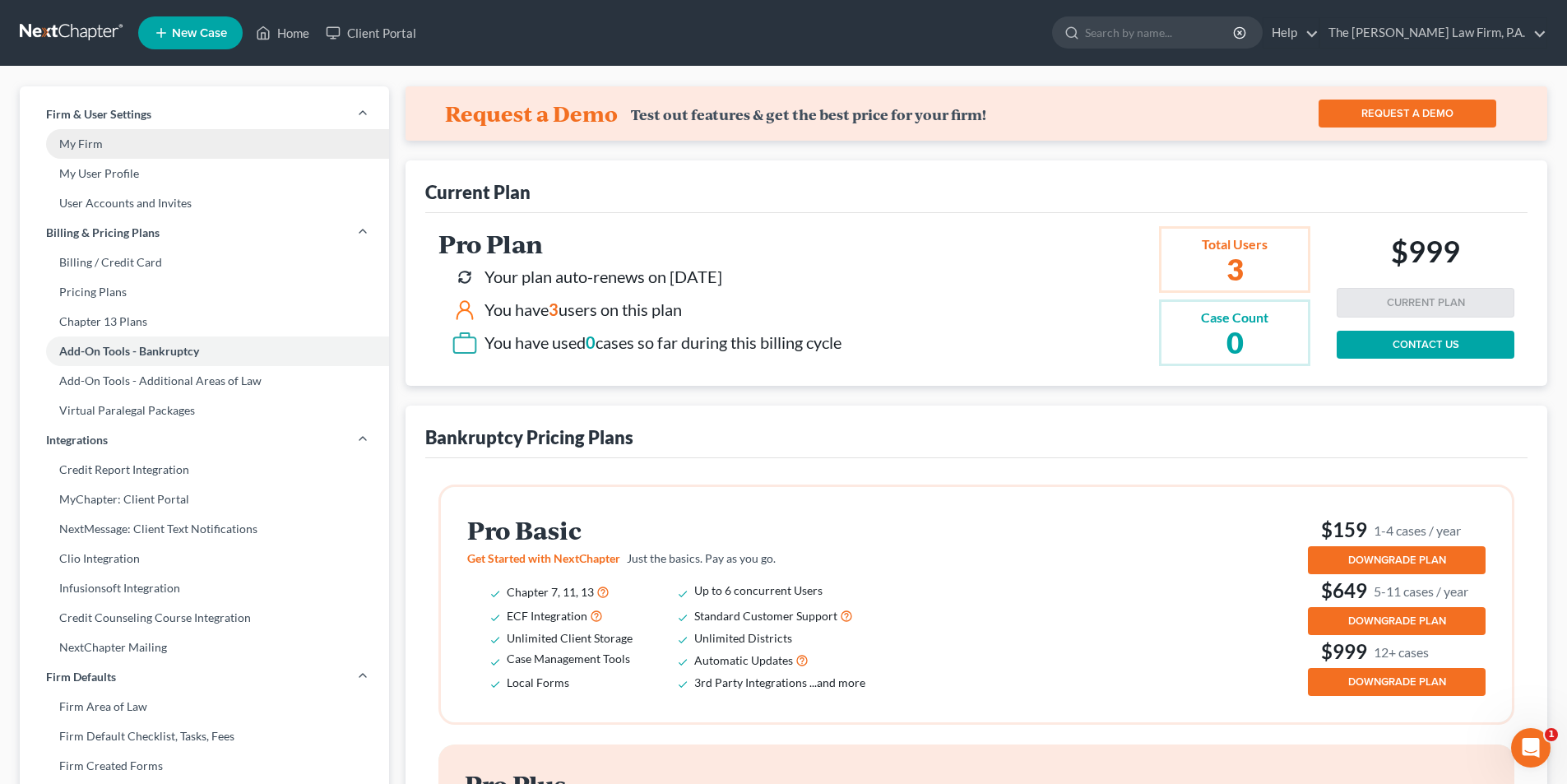
click at [81, 147] on link "My Firm" at bounding box center [205, 143] width 369 height 29
select select "24"
select select "9"
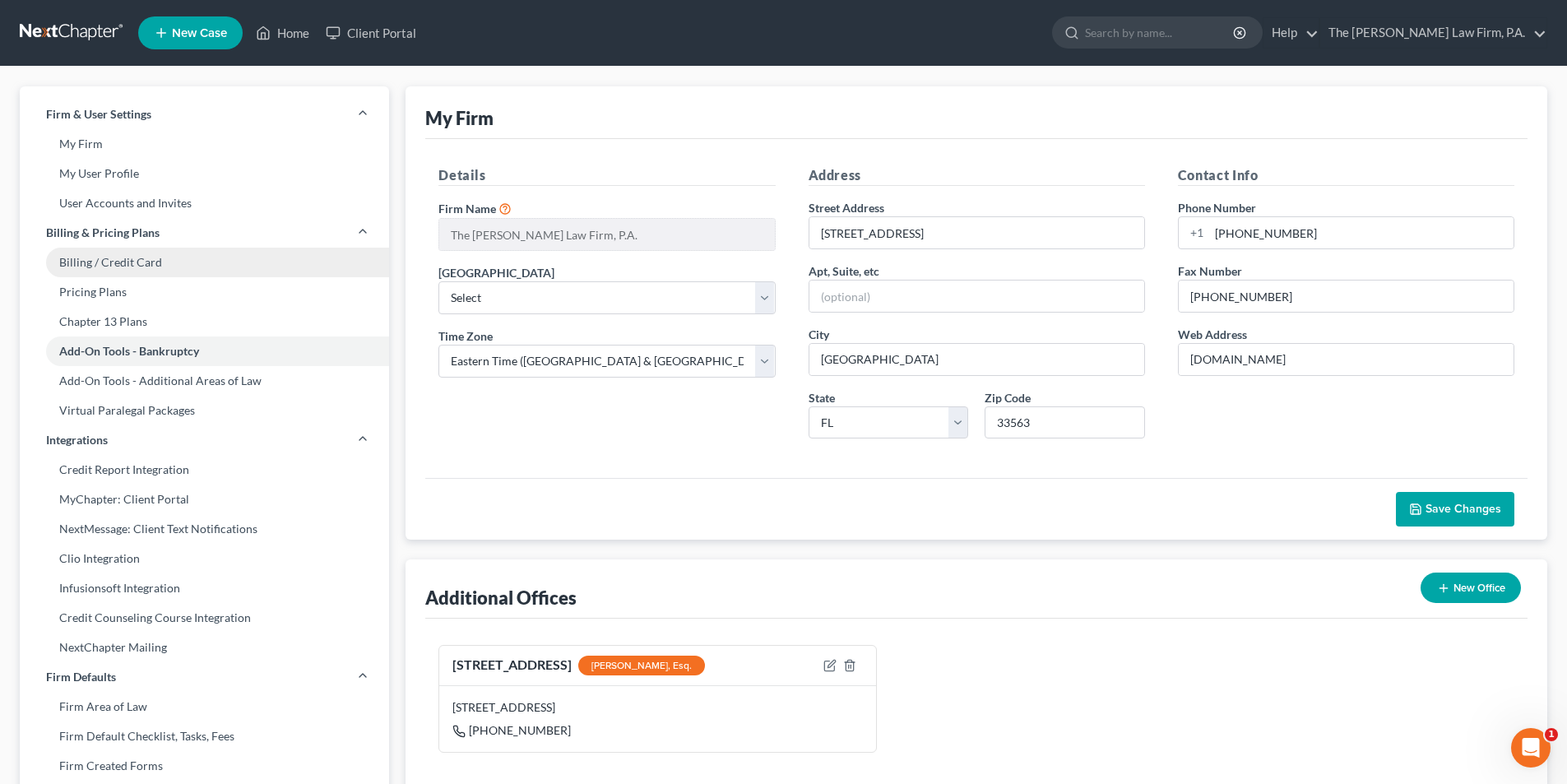
click at [96, 269] on link "Billing / Credit Card" at bounding box center [205, 262] width 369 height 29
select select "9"
select select "1"
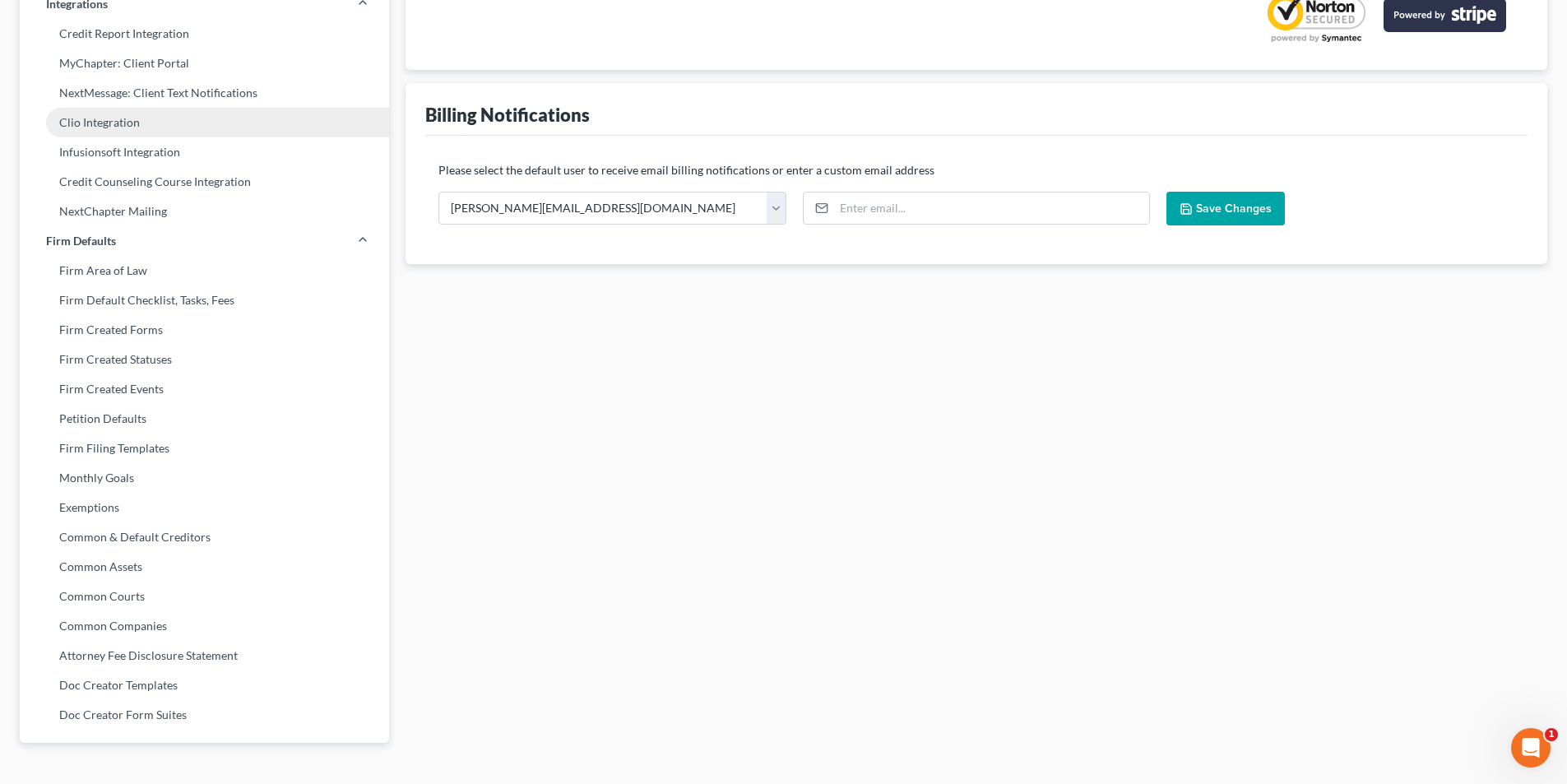
scroll to position [464, 0]
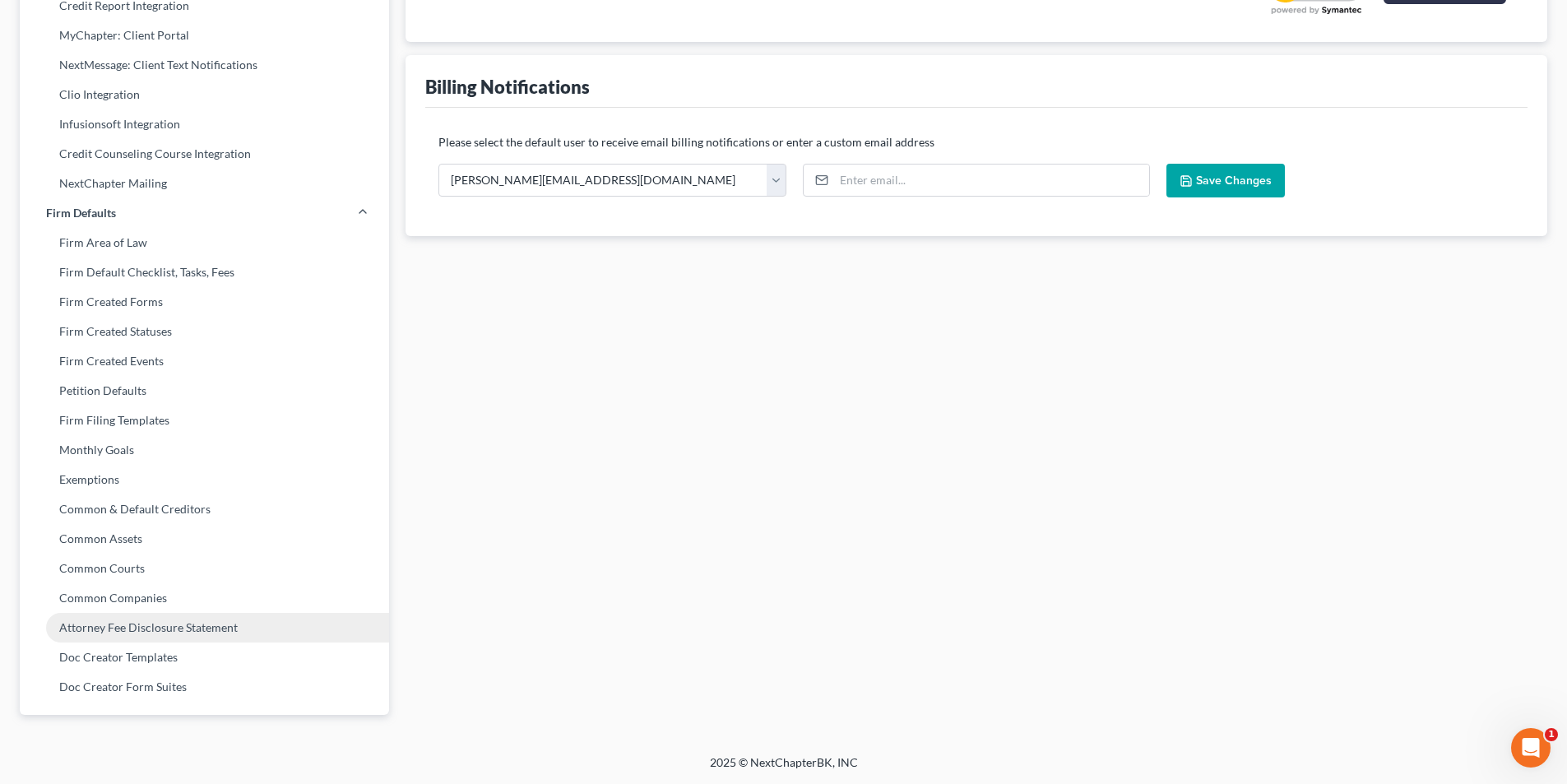
click at [124, 636] on link "Attorney Fee Disclosure Statement" at bounding box center [205, 627] width 369 height 29
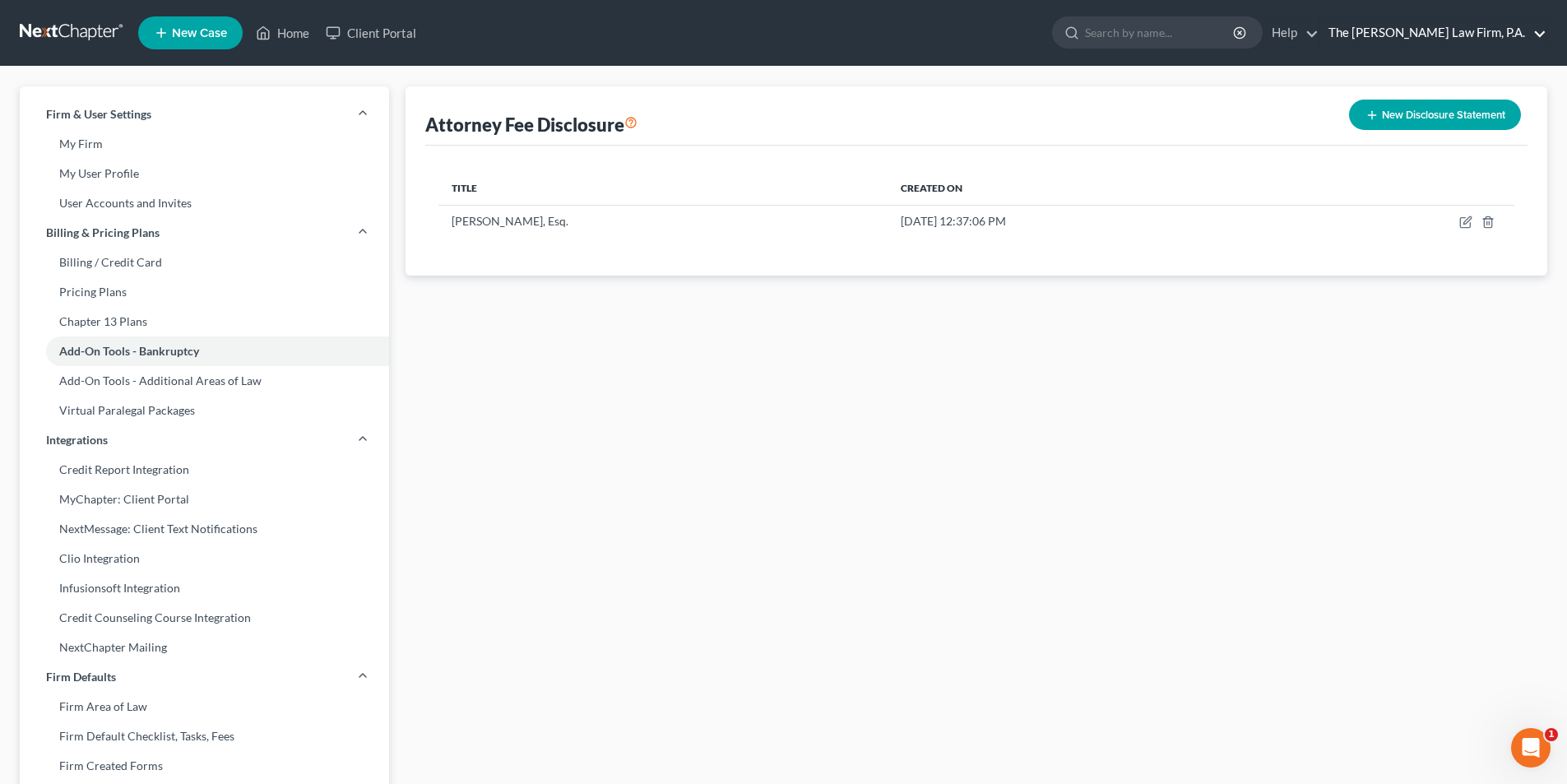
click at [1488, 23] on link "The [PERSON_NAME] Law Firm, P.A." at bounding box center [1434, 33] width 226 height 29
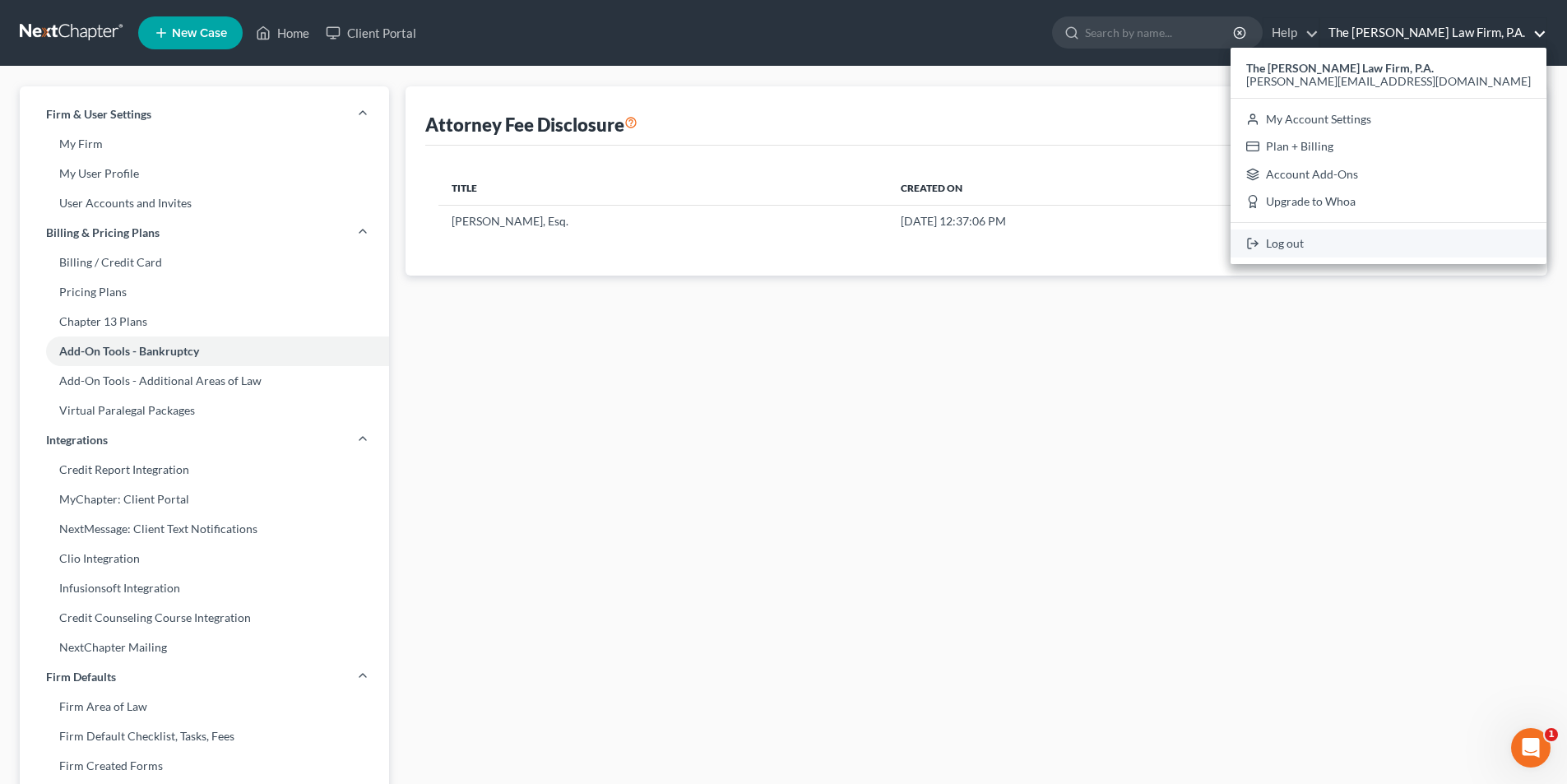
click at [1414, 244] on link "Log out" at bounding box center [1388, 243] width 316 height 28
